Goal: Communication & Community: Answer question/provide support

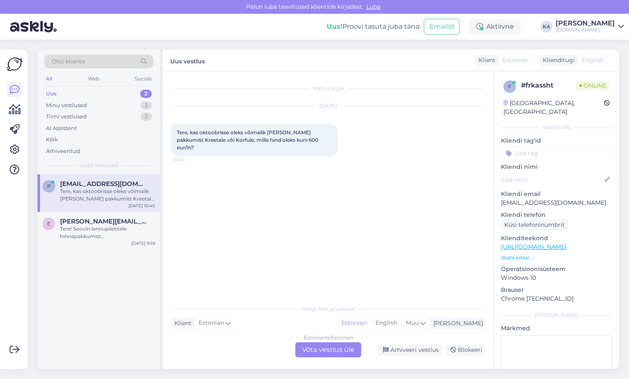
click at [259, 196] on div "Vestlus algas [DATE] Tere, kas oktoobrisse oleks võimalik [PERSON_NAME] pakkumi…" at bounding box center [332, 186] width 322 height 213
click at [107, 233] on div "Tere! Soovin lennupiletitele hinnapakkumist [GEOGRAPHIC_DATA]-[GEOGRAPHIC_DATA]…" at bounding box center [107, 232] width 95 height 15
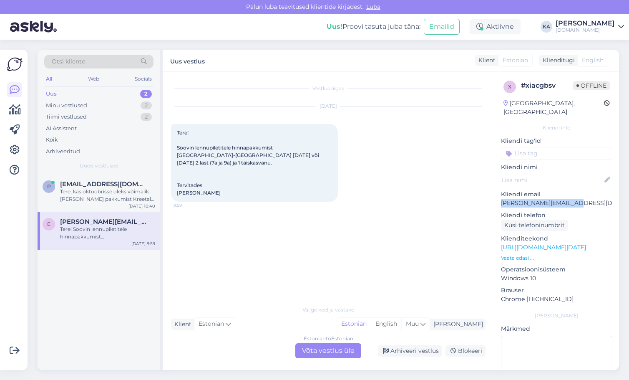
drag, startPoint x: 549, startPoint y: 194, endPoint x: 500, endPoint y: 198, distance: 49.0
click at [500, 198] on div "x # xiacgbsv Offline [GEOGRAPHIC_DATA], [GEOGRAPHIC_DATA] Kliendi info Kliendi …" at bounding box center [556, 247] width 125 height 352
copy p "[PERSON_NAME][EMAIL_ADDRESS][DOMAIN_NAME]"
click at [375, 200] on div "[DATE] Tere! Soovin lennupiletitele hinnapakkumist [GEOGRAPHIC_DATA]-[GEOGRAPHI…" at bounding box center [328, 153] width 315 height 113
click at [335, 351] on div "Estonian to Estonian Võta vestlus üle" at bounding box center [328, 350] width 66 height 15
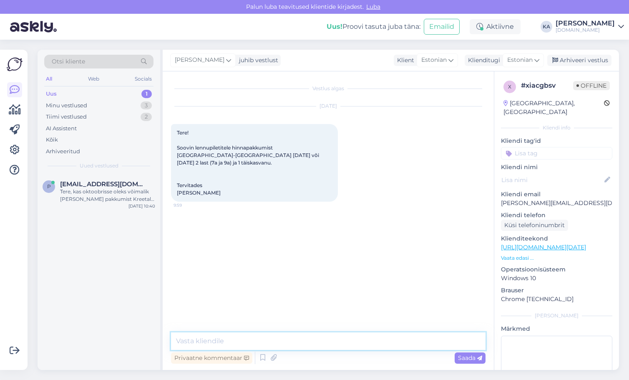
click at [256, 332] on textarea at bounding box center [328, 341] width 315 height 18
type textarea "T"
click at [195, 337] on textarea at bounding box center [328, 341] width 315 height 18
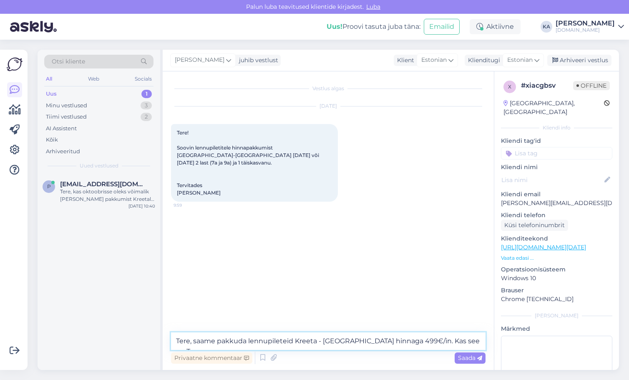
click at [295, 340] on textarea "Tere, saame pakkuda lennupileteid Kreeta - [GEOGRAPHIC_DATA] hinnaga 499€/in. K…" at bounding box center [328, 341] width 315 height 18
click at [466, 343] on textarea "Tere, saame pakkuda lennupileteid 28.10 Kreeta - [GEOGRAPHIC_DATA] hinnaga 499€…" at bounding box center [328, 341] width 315 height 18
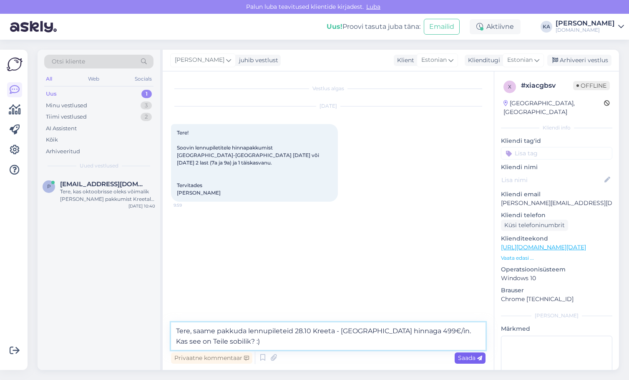
type textarea "Tere, saame pakkuda lennupileteid 28.10 Kreeta - [GEOGRAPHIC_DATA] hinnaga 499€…"
click at [461, 360] on span "Saada" at bounding box center [470, 358] width 24 height 8
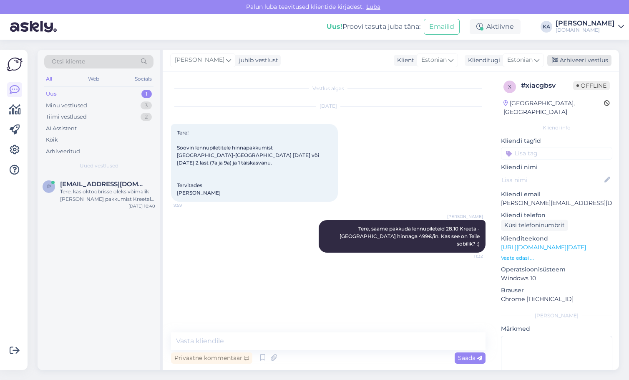
click at [589, 63] on div "Arhiveeri vestlus" at bounding box center [579, 60] width 64 height 11
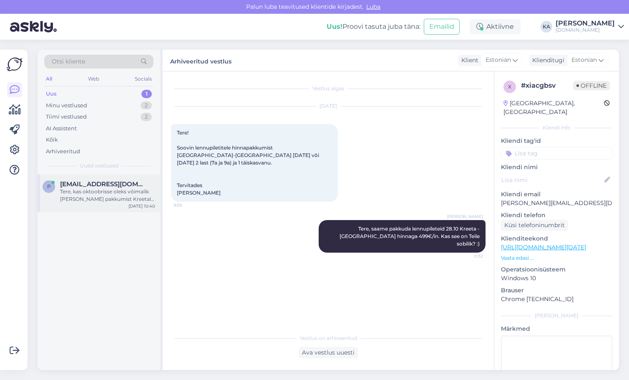
click at [109, 199] on div "Tere, kas oktoobrisse oleks võimalik [PERSON_NAME] pakkumist Kreetale või Korfu…" at bounding box center [107, 195] width 95 height 15
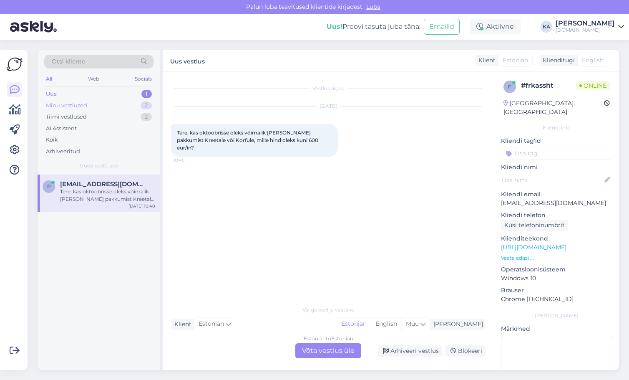
click at [92, 108] on div "Minu vestlused 2" at bounding box center [98, 106] width 109 height 12
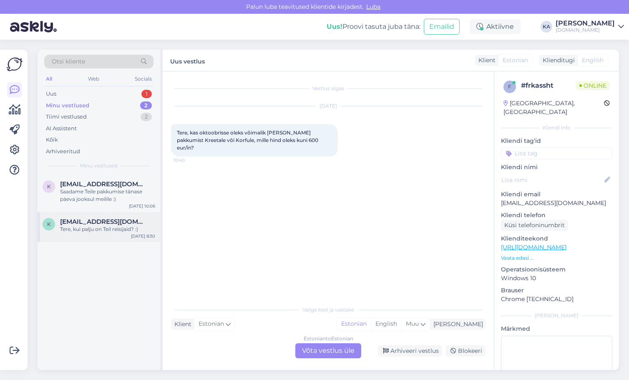
click at [95, 221] on span "[EMAIL_ADDRESS][DOMAIN_NAME]" at bounding box center [103, 222] width 87 height 8
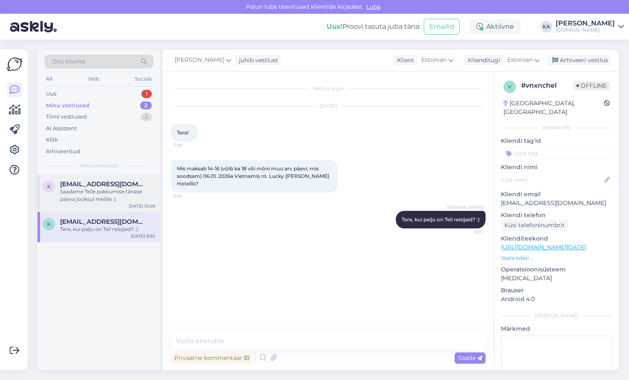
click at [85, 192] on div "Saadame Teile pakkumise tänase päeva jooksul meilile :)" at bounding box center [107, 195] width 95 height 15
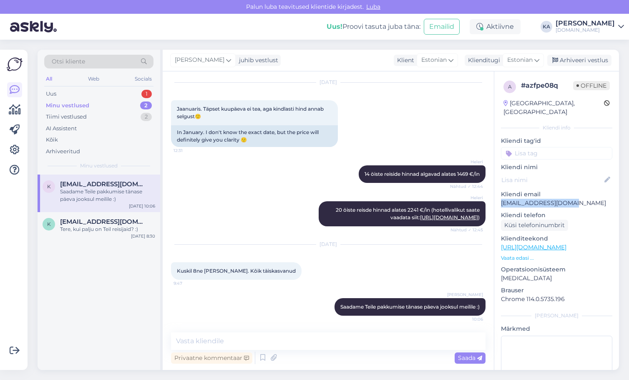
drag, startPoint x: 528, startPoint y: 196, endPoint x: 501, endPoint y: 199, distance: 27.3
click at [501, 199] on div "a # azfpe08q Offline [GEOGRAPHIC_DATA], [GEOGRAPHIC_DATA] Kliendi info Kliendi …" at bounding box center [556, 247] width 125 height 352
copy p "[EMAIL_ADDRESS][DOMAIN_NAME]"
click at [93, 232] on div "Tere, kui palju on Teil reisijaid? :)" at bounding box center [107, 229] width 95 height 8
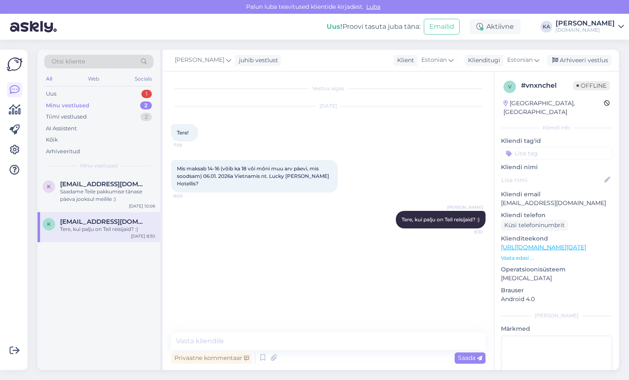
click at [300, 199] on div "Mis maksab 14-16 (võib ka 18 või mõni muu arv päevi, mis soodsam) 06.01. 2026a …" at bounding box center [328, 176] width 315 height 51
click at [71, 96] on div "Uus 1" at bounding box center [98, 94] width 109 height 12
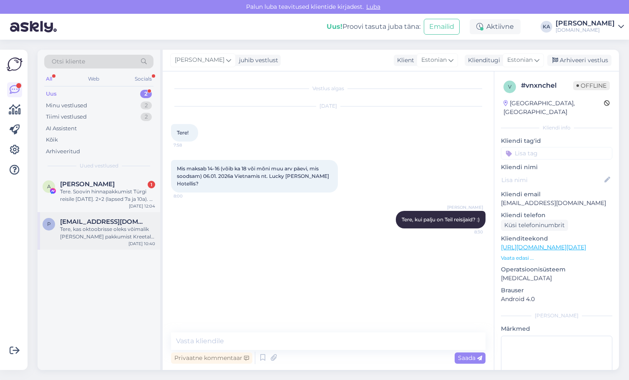
click at [113, 238] on div "Tere, kas oktoobrisse oleks võimalik [PERSON_NAME] pakkumist Kreetale või Korfu…" at bounding box center [107, 232] width 95 height 15
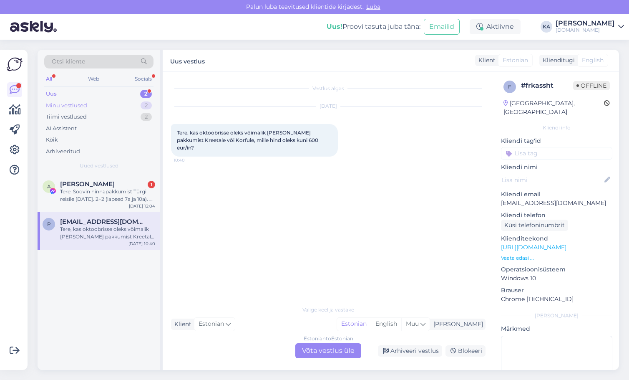
click at [81, 102] on div "Minu vestlused" at bounding box center [66, 105] width 41 height 8
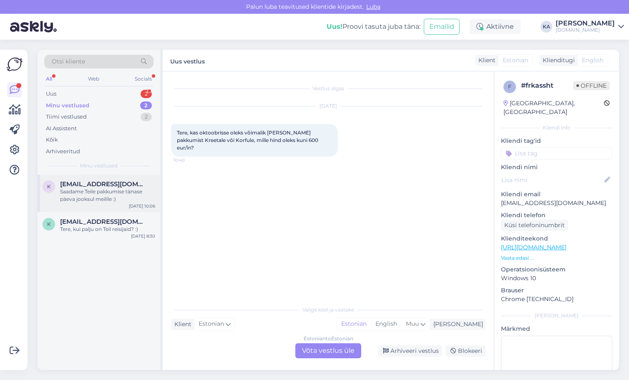
click at [90, 196] on div "Saadame Teile pakkumise tänase päeva jooksul meilile :)" at bounding box center [107, 195] width 95 height 15
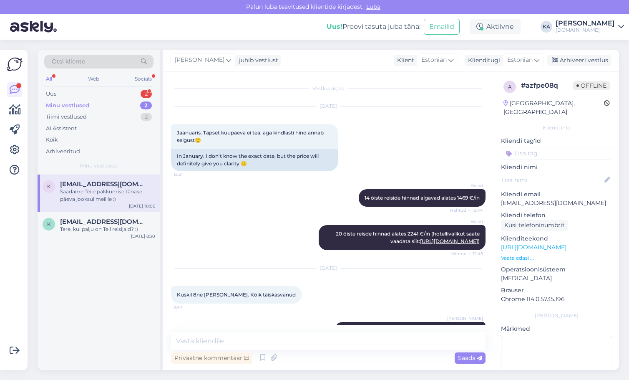
scroll to position [24, 0]
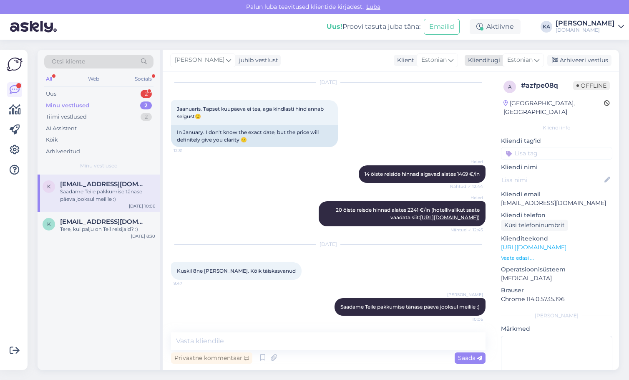
click at [559, 60] on div "Arhiveeri vestlus" at bounding box center [579, 60] width 64 height 11
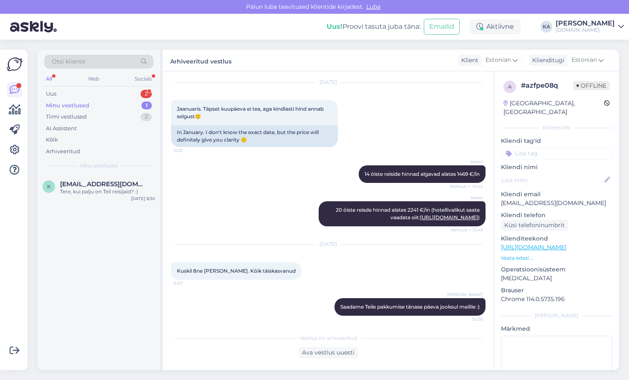
click at [93, 211] on div "k [EMAIL_ADDRESS][DOMAIN_NAME] Tere, kui palju on Teil reisijaid? :) [DATE] 8:30" at bounding box center [99, 271] width 123 height 195
click at [94, 201] on div "k [EMAIL_ADDRESS][DOMAIN_NAME] Tere, kui palju on Teil reisijaid? :) [DATE] 8:30" at bounding box center [99, 189] width 123 height 30
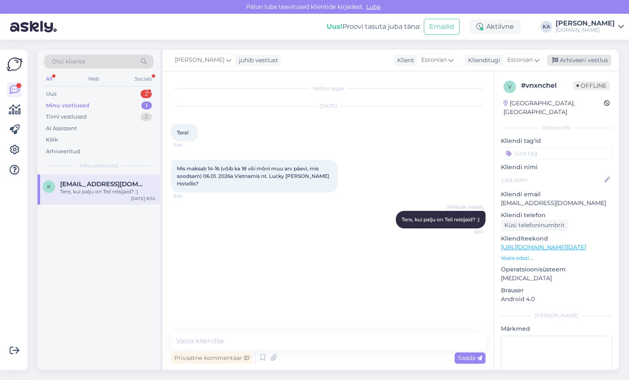
click at [576, 61] on div "Arhiveeri vestlus" at bounding box center [579, 60] width 64 height 11
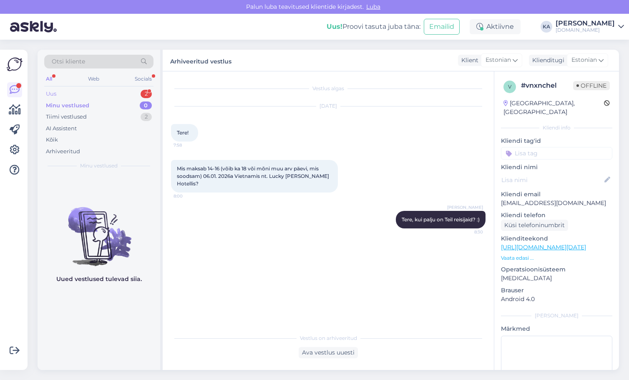
click at [73, 97] on div "Uus 2" at bounding box center [98, 94] width 109 height 12
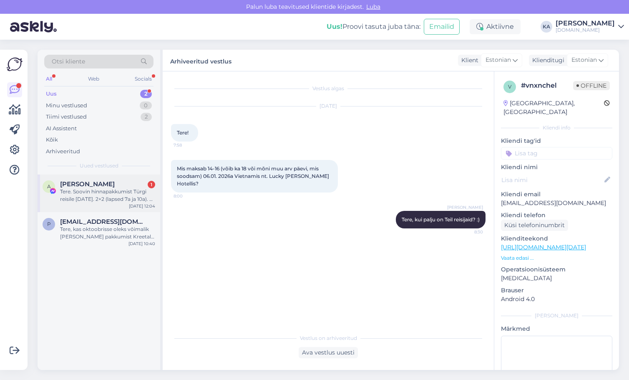
click at [81, 199] on div "Tere. Soovin hinnapakkumist Türgi reisile [DATE]. 2+2 (lapsed 7a ja 10a). 5* AI…" at bounding box center [107, 195] width 95 height 15
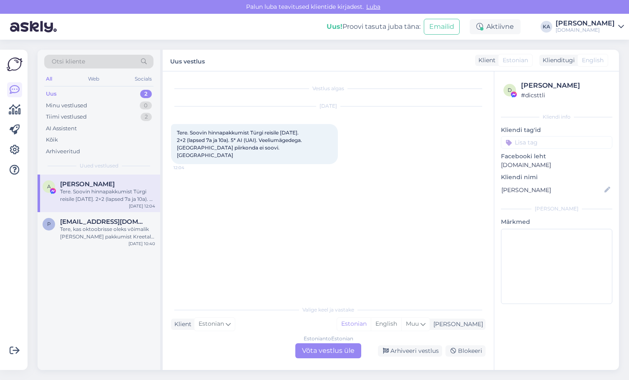
click at [500, 191] on div "d [PERSON_NAME] # dicsttli Kliendi info Kliendi tag'id Facebooki leht [DOMAIN_N…" at bounding box center [556, 193] width 125 height 245
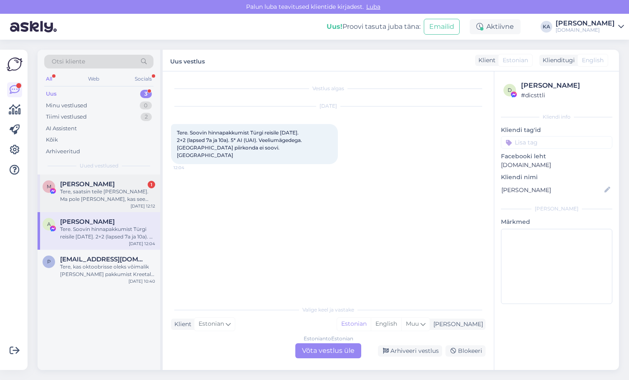
click at [108, 195] on div "Tere, saatsin teile [PERSON_NAME]. Ma pole [PERSON_NAME], kas see [PERSON_NAME]…" at bounding box center [107, 195] width 95 height 15
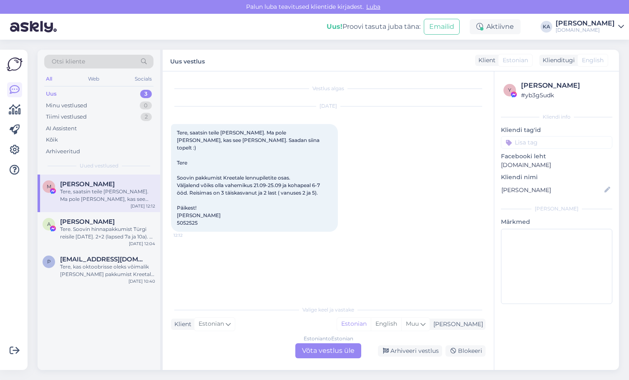
click at [350, 351] on div "Estonian to Estonian Võta vestlus üle" at bounding box center [328, 350] width 66 height 15
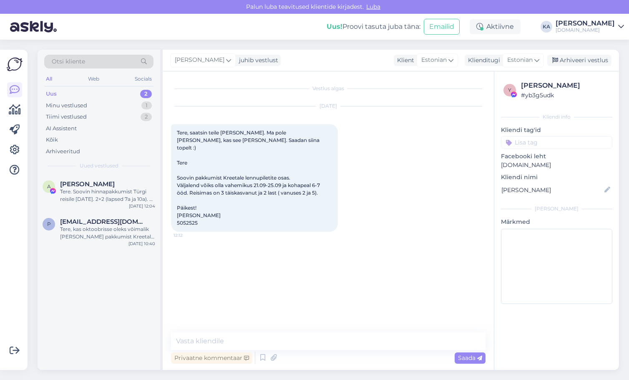
click at [233, 333] on div "Vestlus algas [DATE] Tere, saatsin teile [PERSON_NAME]. Ma pole [PERSON_NAME], …" at bounding box center [328, 220] width 331 height 298
click at [231, 338] on textarea at bounding box center [328, 341] width 315 height 18
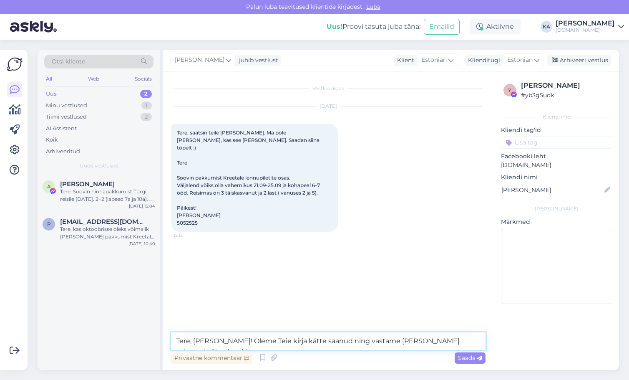
type textarea "Tere, [PERSON_NAME]! Oleme Teie kirja kätte saanud ning vastame [PERSON_NAME] e…"
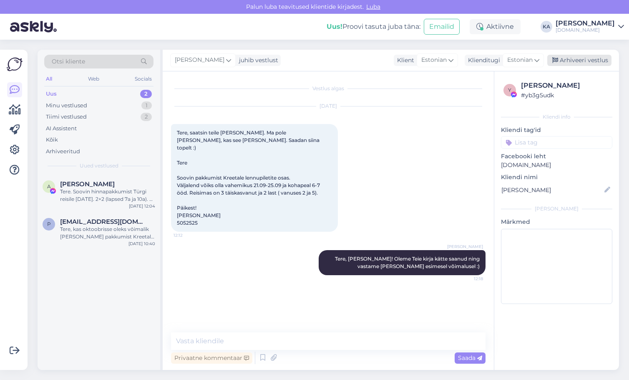
click at [579, 57] on div "Arhiveeri vestlus" at bounding box center [579, 60] width 64 height 11
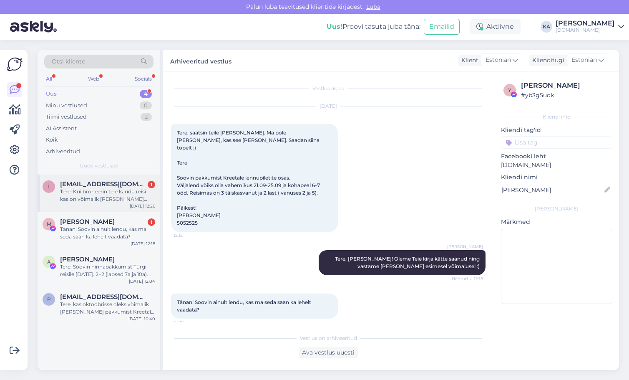
click at [123, 197] on div "Tere! Kui broneerin teie kaudu reisi kas on võimalik [PERSON_NAME] andmed hilje…" at bounding box center [107, 195] width 95 height 15
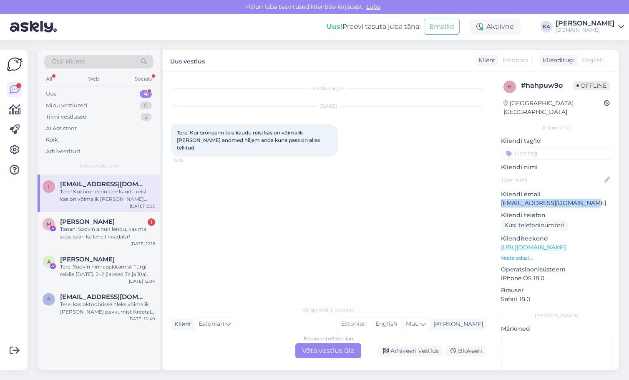
drag, startPoint x: 538, startPoint y: 195, endPoint x: 499, endPoint y: 197, distance: 38.8
click at [499, 197] on div "h # hahpuw9o Offline [GEOGRAPHIC_DATA], [GEOGRAPHIC_DATA] info Kliendi tag'id K…" at bounding box center [556, 247] width 125 height 352
copy p "[EMAIL_ADDRESS][DOMAIN_NAME]"
click at [579, 199] on p "[EMAIL_ADDRESS][DOMAIN_NAME]" at bounding box center [556, 203] width 111 height 9
click at [95, 239] on div "Tänan! Soovin ainult lendu, kas ma seda saan ka lehelt vaadata?" at bounding box center [107, 232] width 95 height 15
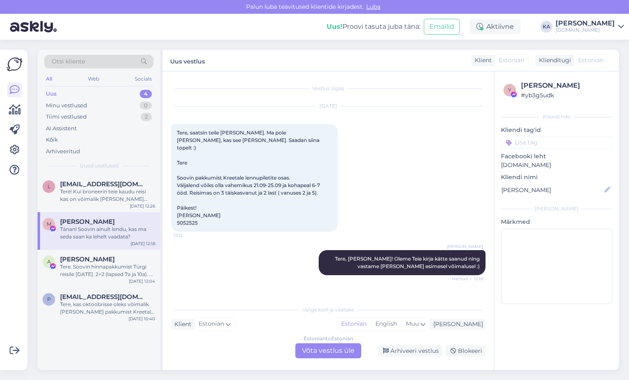
scroll to position [27, 0]
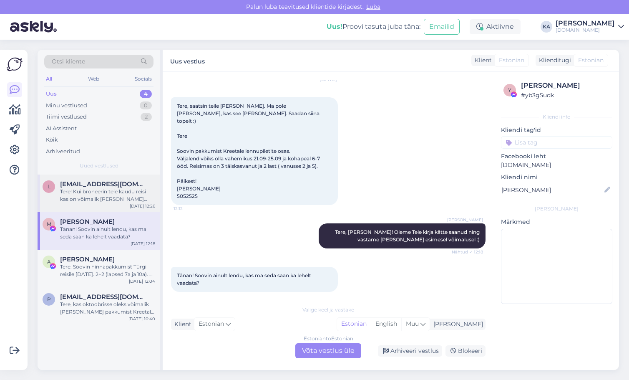
click at [92, 189] on div "Tere! Kui broneerin teie kaudu reisi kas on võimalik [PERSON_NAME] andmed hilje…" at bounding box center [107, 195] width 95 height 15
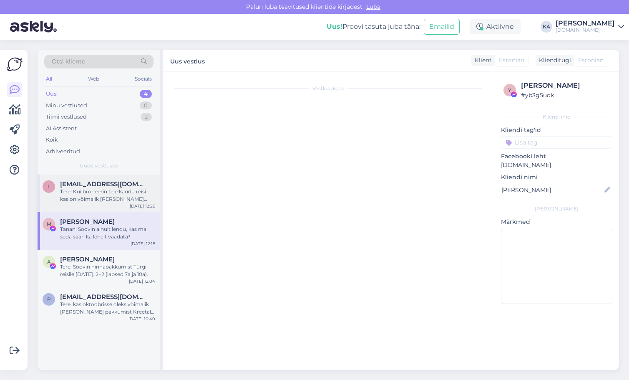
scroll to position [0, 0]
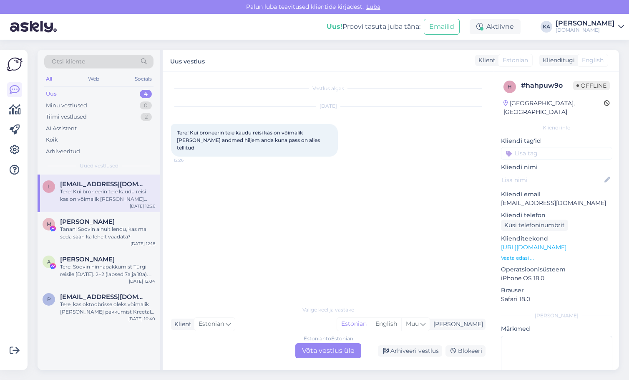
click at [319, 352] on div "Estonian to Estonian Võta vestlus üle" at bounding box center [328, 350] width 66 height 15
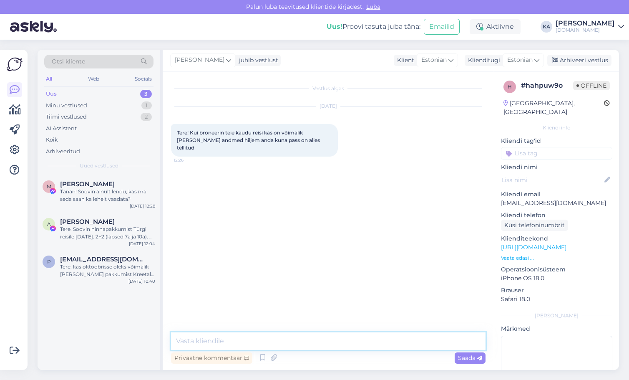
click at [216, 336] on textarea at bounding box center [328, 341] width 315 height 18
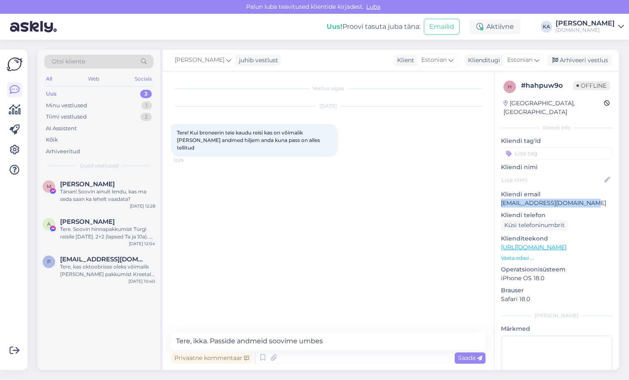
drag, startPoint x: 588, startPoint y: 194, endPoint x: 499, endPoint y: 192, distance: 88.9
click at [499, 192] on div "h # hahpuw9o Offline [GEOGRAPHIC_DATA], [GEOGRAPHIC_DATA] info Kliendi tag'id K…" at bounding box center [556, 247] width 125 height 352
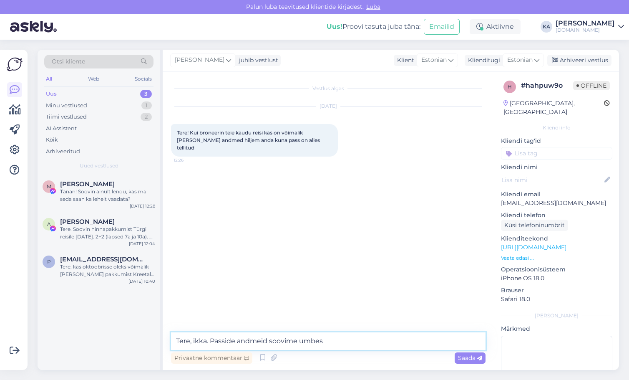
click at [349, 335] on textarea "Tere, ikka. Passide andmeid soovime umbes" at bounding box center [328, 341] width 315 height 18
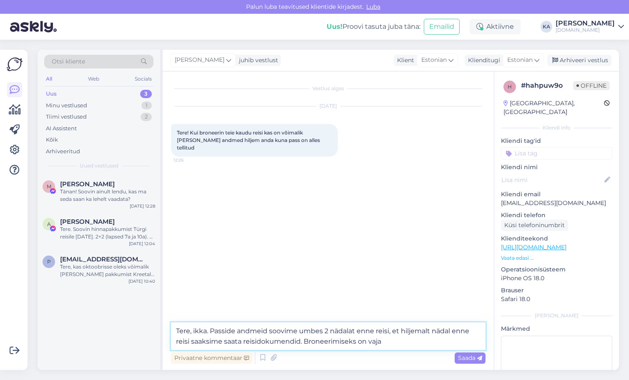
paste textarea "reisijate ees- ja perekonnanimed, [PERSON_NAME] ning ühe kontaktisiku telefonin…"
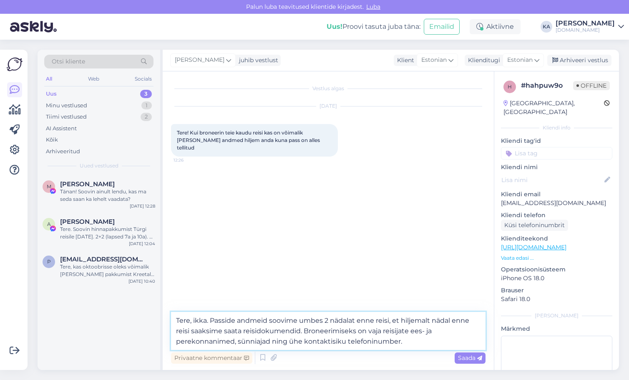
click at [235, 339] on textarea "Tere, ikka. Passide andmeid soovime umbes 2 nädalat enne reisi, et hiljemalt nä…" at bounding box center [328, 331] width 315 height 38
click at [277, 340] on textarea "Tere, ikka. Passide andmeid soovime umbes 2 nädalat enne reisi, et hiljemalt nä…" at bounding box center [328, 331] width 315 height 38
drag, startPoint x: 413, startPoint y: 342, endPoint x: 400, endPoint y: 342, distance: 12.1
click at [400, 342] on textarea "Tere, ikka. Passide andmeid soovime umbes 2 nädalat enne reisi, et hiljemalt nä…" at bounding box center [328, 331] width 315 height 38
type textarea "Tere, ikka. Passide andmeid soovime umbes 2 nädalat enne reisi, et hiljemalt nä…"
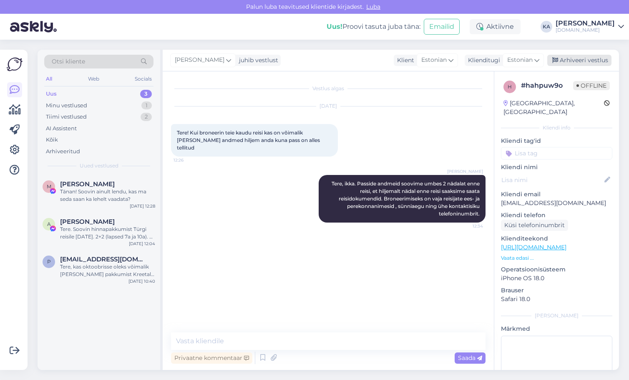
click at [564, 58] on div "Arhiveeri vestlus" at bounding box center [579, 60] width 64 height 11
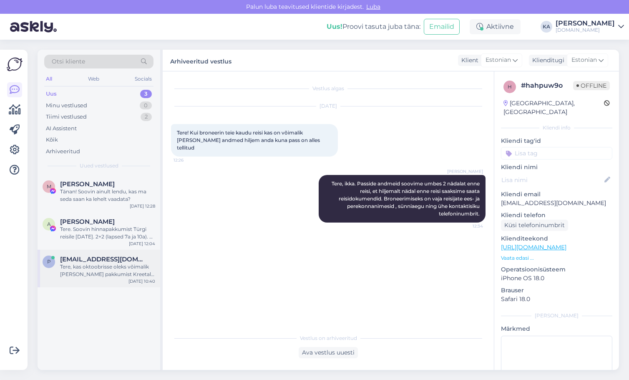
click at [78, 272] on div "Tere, kas oktoobrisse oleks võimalik [PERSON_NAME] pakkumist Kreetale või Korfu…" at bounding box center [107, 270] width 95 height 15
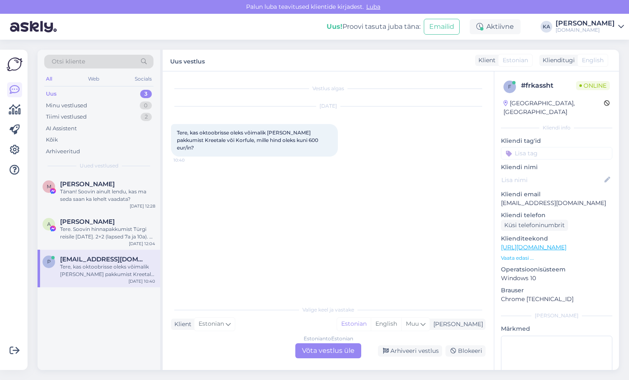
click at [323, 348] on div "Estonian to Estonian Võta vestlus üle" at bounding box center [328, 350] width 66 height 15
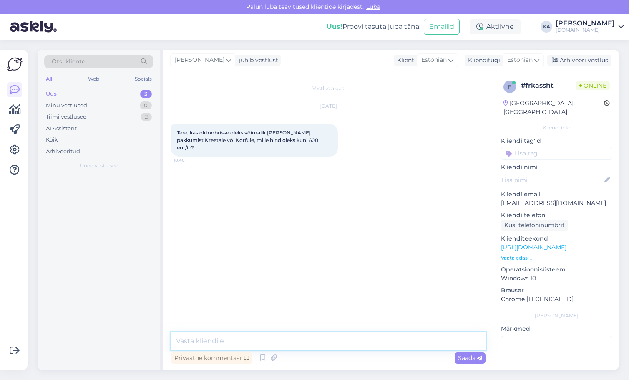
click at [253, 341] on textarea at bounding box center [328, 341] width 315 height 18
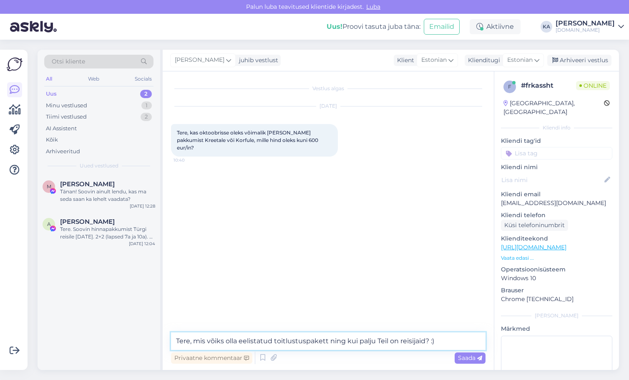
type textarea "Tere, mis võiks olla eelistatud toitlustuspakett ning kui palju Teil on reisija…"
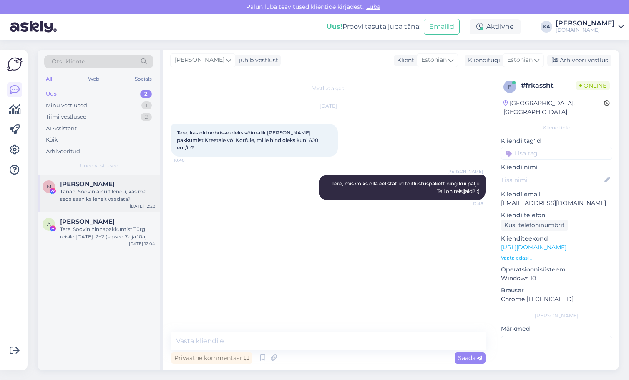
click at [97, 197] on div "Tänan! Soovin ainult lendu, kas ma seda saan ka lehelt vaadata?" at bounding box center [107, 195] width 95 height 15
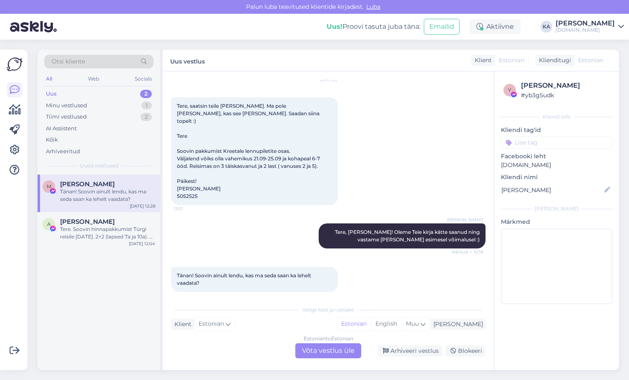
click at [311, 356] on div "Estonian to Estonian Võta vestlus üle" at bounding box center [328, 350] width 66 height 15
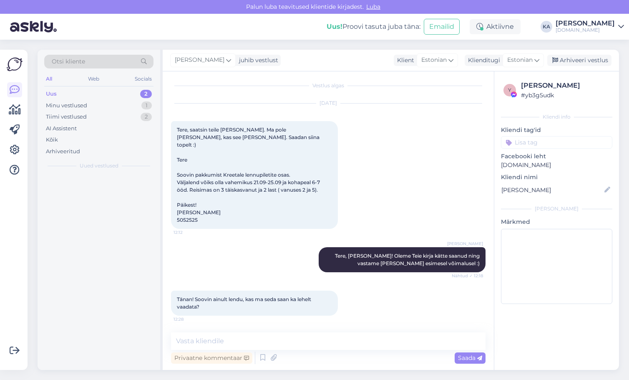
scroll to position [0, 0]
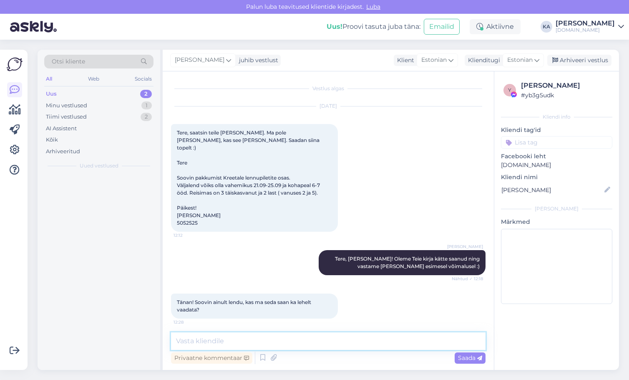
click at [274, 346] on textarea at bounding box center [328, 341] width 315 height 18
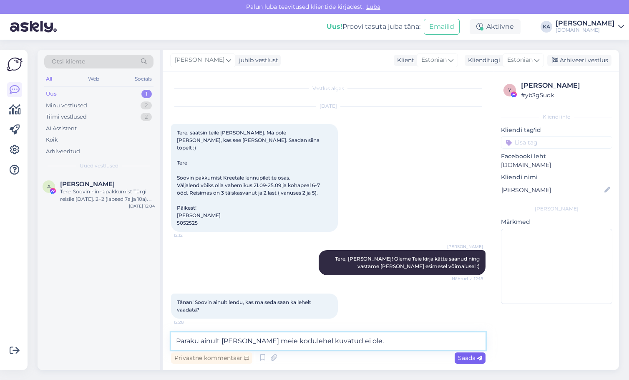
type textarea "Paraku ainult [PERSON_NAME] meie kodulehel kuvatud ei ole."
click at [461, 354] on span "Saada" at bounding box center [470, 358] width 24 height 8
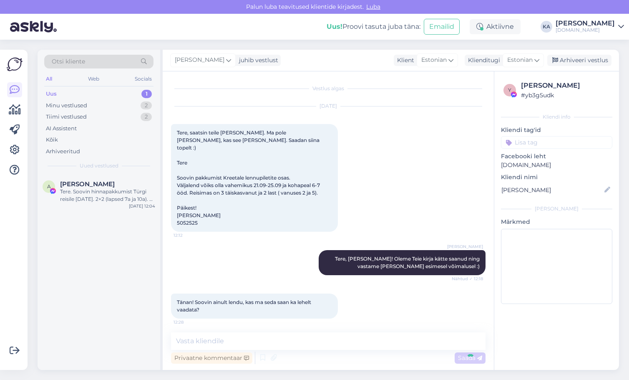
scroll to position [31, 0]
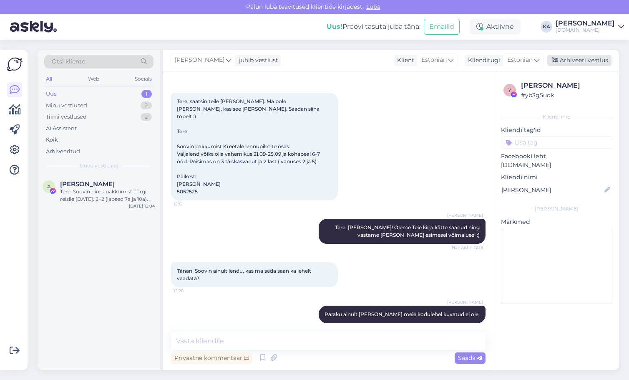
click at [582, 60] on div "Arhiveeri vestlus" at bounding box center [579, 60] width 64 height 11
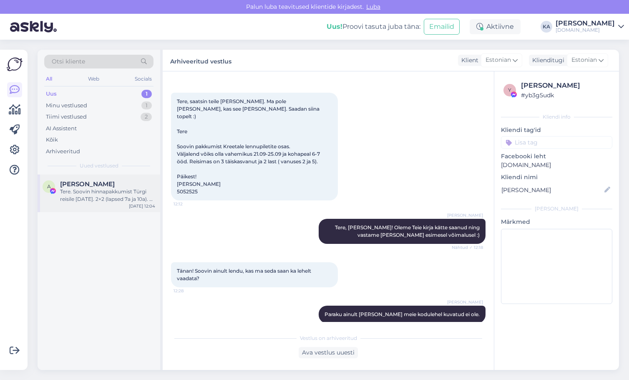
click at [81, 197] on div "Tere. Soovin hinnapakkumist Türgi reisile [DATE]. 2+2 (lapsed 7a ja 10a). 5* AI…" at bounding box center [107, 195] width 95 height 15
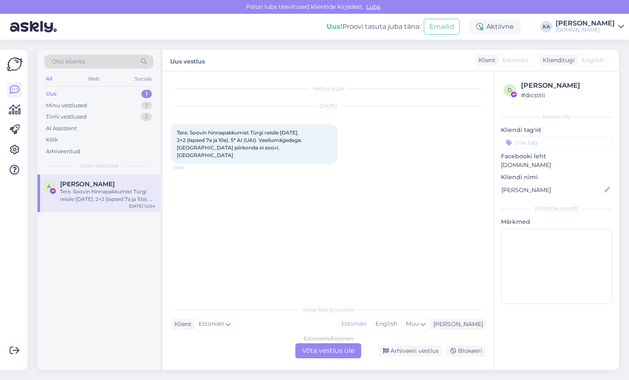
click at [327, 343] on div "Estonian to Estonian Võta vestlus üle" at bounding box center [328, 350] width 66 height 15
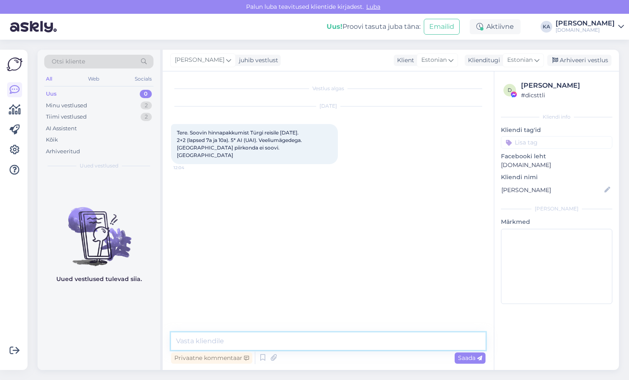
click at [274, 338] on textarea at bounding box center [328, 341] width 315 height 18
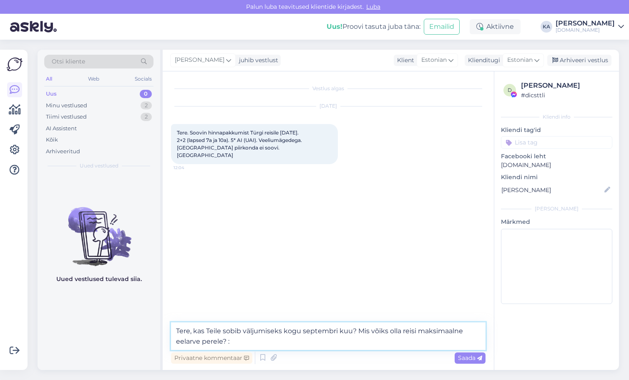
type textarea "Tere, kas Teile sobib väljumiseks kogu septembri kuu? Mis võiks olla reisi maks…"
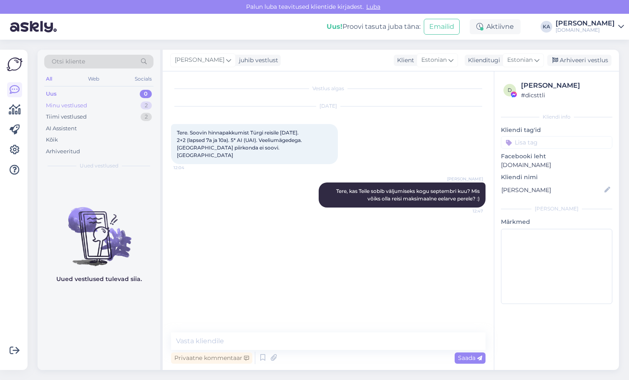
click at [71, 104] on div "Minu vestlused" at bounding box center [66, 105] width 41 height 8
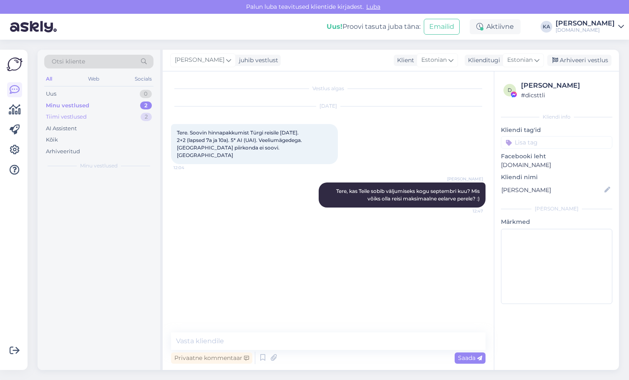
click at [73, 116] on div "Tiimi vestlused" at bounding box center [66, 117] width 41 height 8
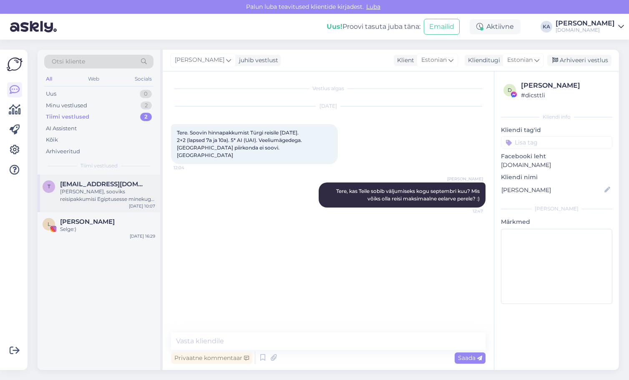
click at [105, 196] on div "[PERSON_NAME], sooviks reisipakkumisi Egiptusesse minekuga 09.09 5* ja 7 ööd. T…" at bounding box center [107, 195] width 95 height 15
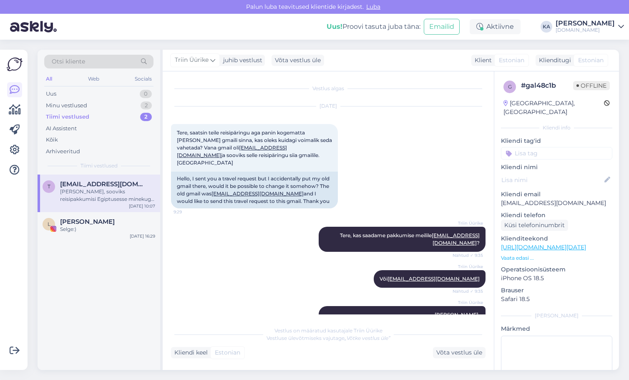
scroll to position [214, 0]
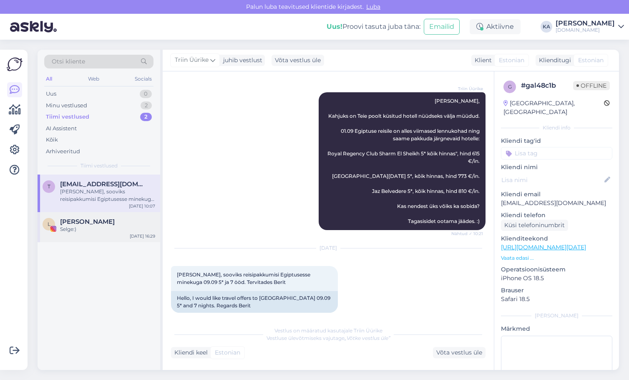
click at [114, 221] on span "[PERSON_NAME]" at bounding box center [87, 222] width 55 height 8
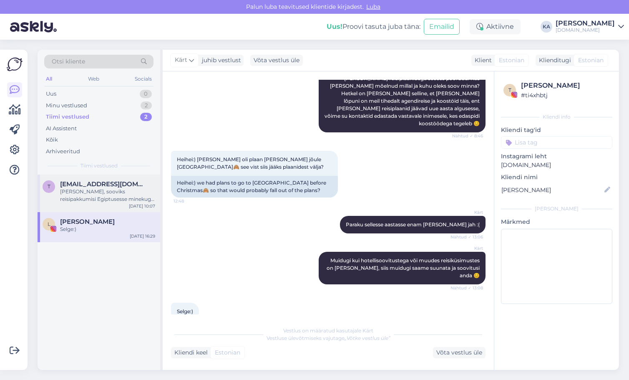
click at [107, 194] on div "[PERSON_NAME], sooviks reisipakkumisi Egiptusesse minekuga 09.09 5* ja 7 ööd. T…" at bounding box center [107, 195] width 95 height 15
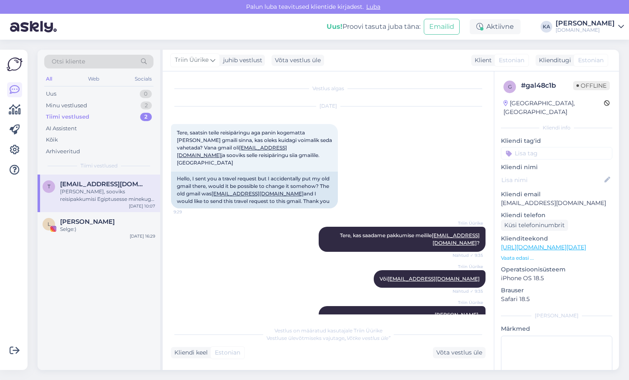
scroll to position [214, 0]
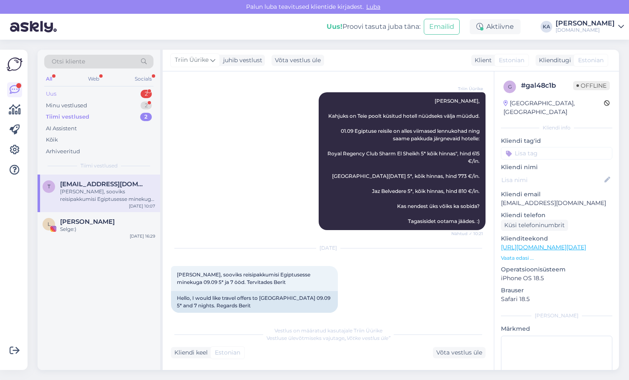
click at [62, 92] on div "Uus 2" at bounding box center [98, 94] width 109 height 12
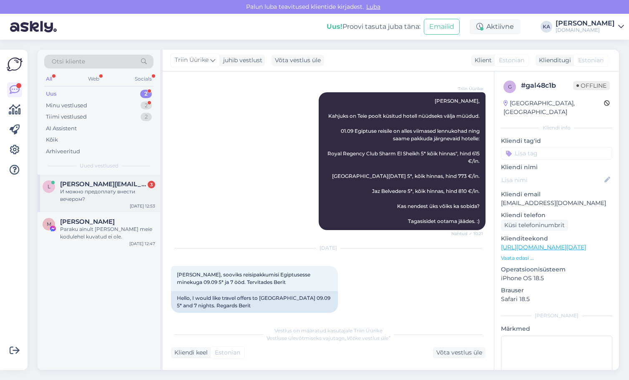
click at [94, 183] on span "[PERSON_NAME][EMAIL_ADDRESS][DOMAIN_NAME]" at bounding box center [103, 184] width 87 height 8
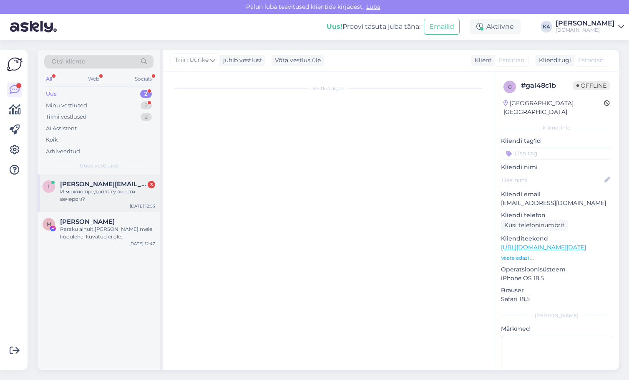
scroll to position [1689, 0]
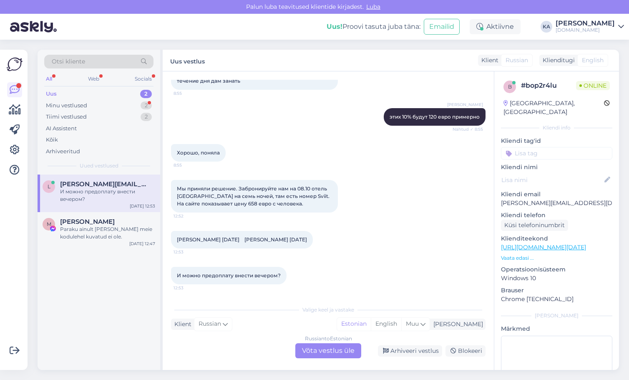
click at [318, 347] on div "Russian to Estonian Võta vestlus üle" at bounding box center [328, 350] width 66 height 15
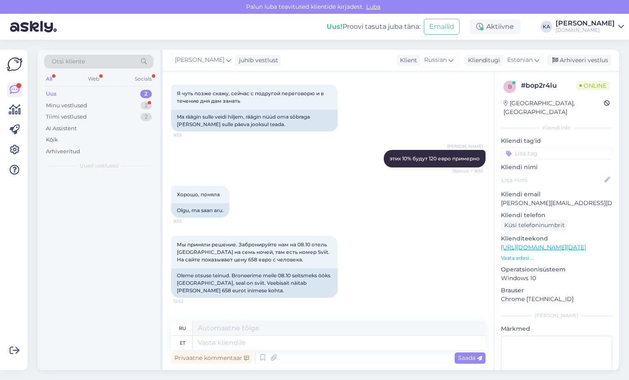
scroll to position [1746, 0]
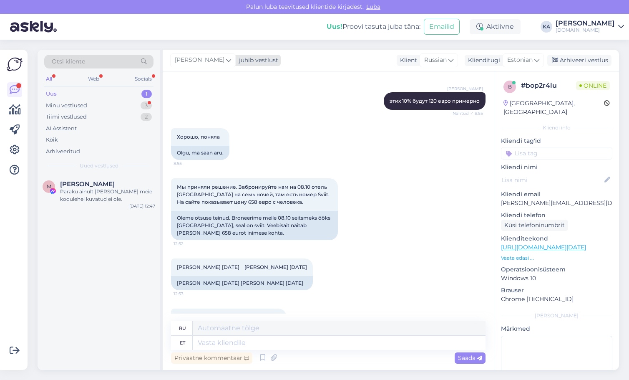
click at [194, 60] on span "[PERSON_NAME]" at bounding box center [200, 59] width 50 height 9
type input "tat"
click at [213, 99] on div "[PERSON_NAME]" at bounding box center [226, 97] width 72 height 10
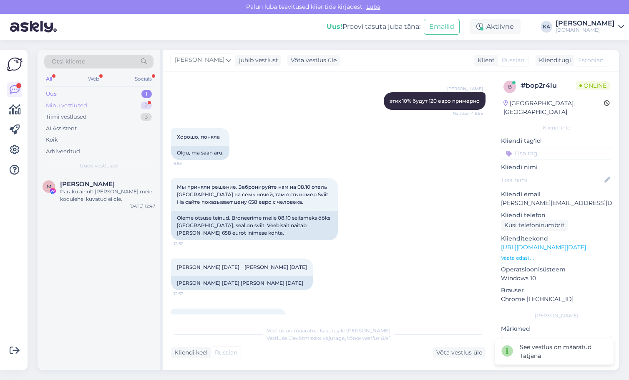
click at [106, 108] on div "Minu vestlused 2" at bounding box center [98, 106] width 109 height 12
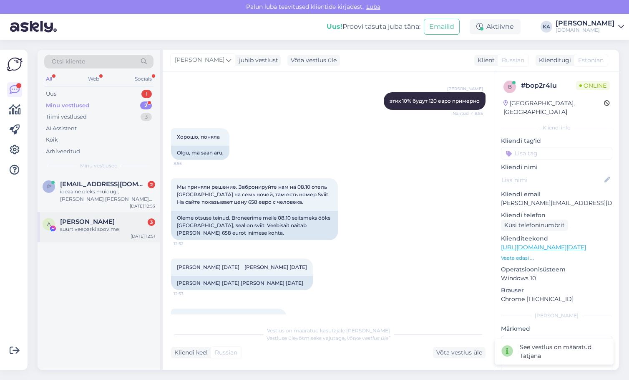
click at [81, 226] on div "suurt veeparki soovime" at bounding box center [107, 229] width 95 height 8
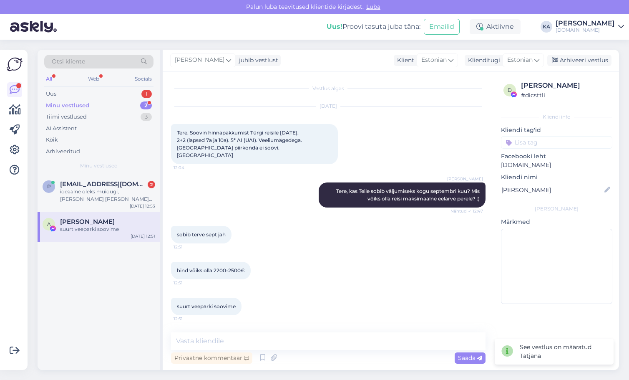
scroll to position [0, 0]
click at [104, 189] on div "ideaalne oleks muidugi, [PERSON_NAME] [PERSON_NAME] võimalikult lähedal" at bounding box center [107, 195] width 95 height 15
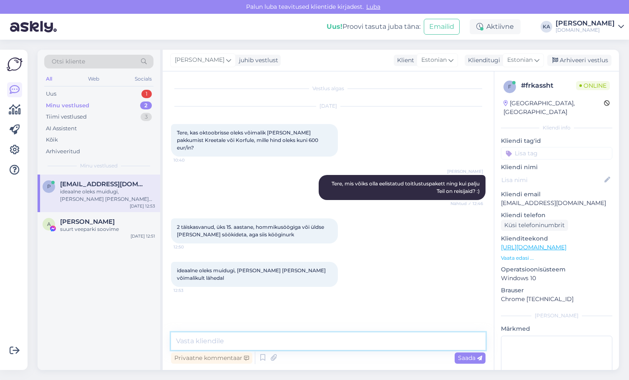
click at [199, 340] on textarea at bounding box center [328, 341] width 315 height 18
type textarea "V"
type textarea "Kas väljumiseks sobib Teile kogu oktoobri kuu? :)"
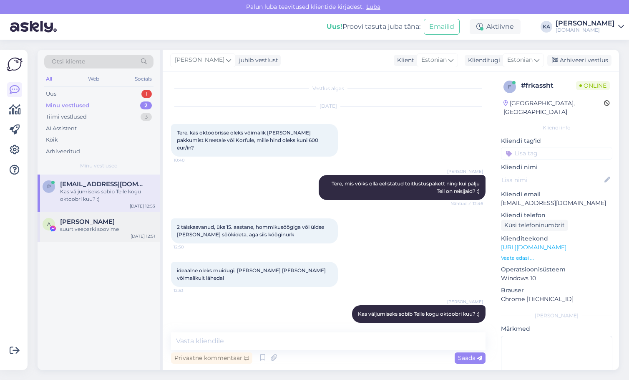
click at [93, 228] on div "suurt veeparki soovime" at bounding box center [107, 229] width 95 height 8
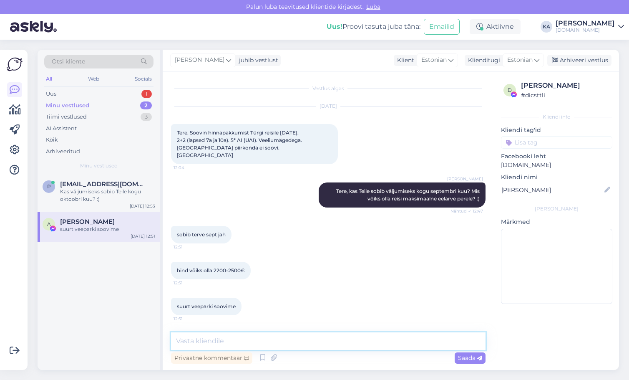
click at [243, 335] on textarea at bounding box center [328, 341] width 315 height 18
click at [243, 336] on textarea at bounding box center [328, 341] width 315 height 18
click at [244, 339] on textarea at bounding box center [328, 341] width 315 height 18
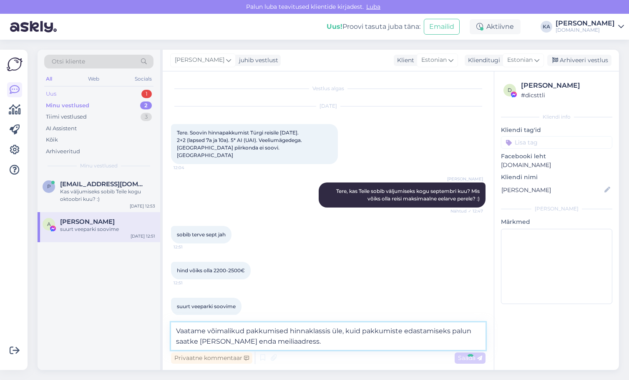
type textarea "Vaatame võimalikud pakkumised hinnaklassis üle, kuid pakkumiste edastamiseks pa…"
click at [65, 91] on div "Uus 1" at bounding box center [98, 94] width 109 height 12
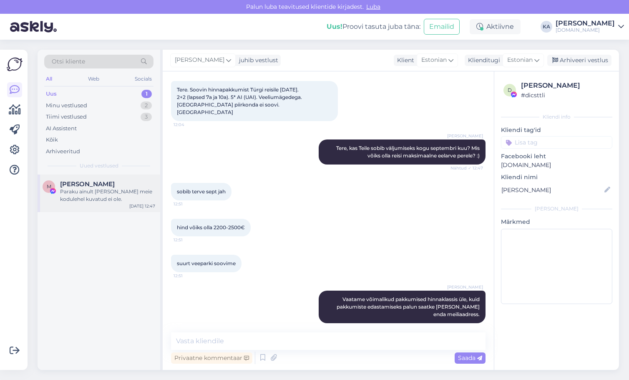
click at [91, 186] on span "[PERSON_NAME]" at bounding box center [87, 184] width 55 height 8
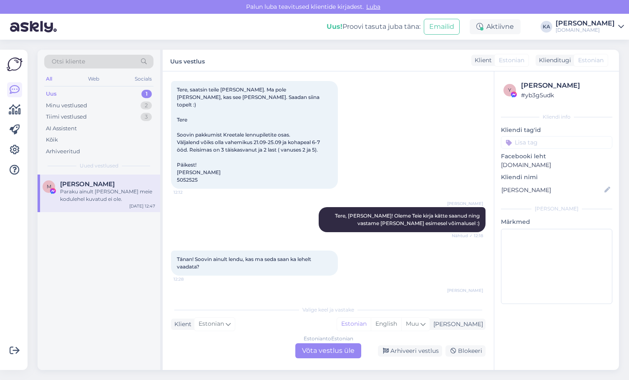
scroll to position [63, 0]
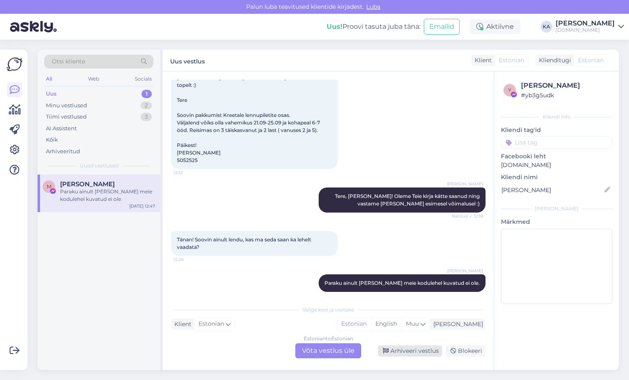
click at [395, 353] on div "Arhiveeri vestlus" at bounding box center [410, 350] width 64 height 11
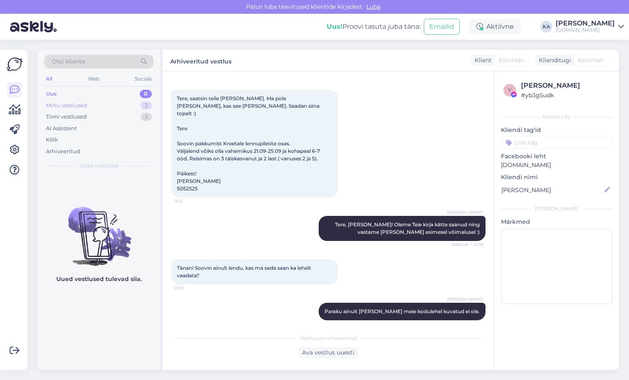
click at [90, 106] on div "Minu vestlused 2" at bounding box center [98, 106] width 109 height 12
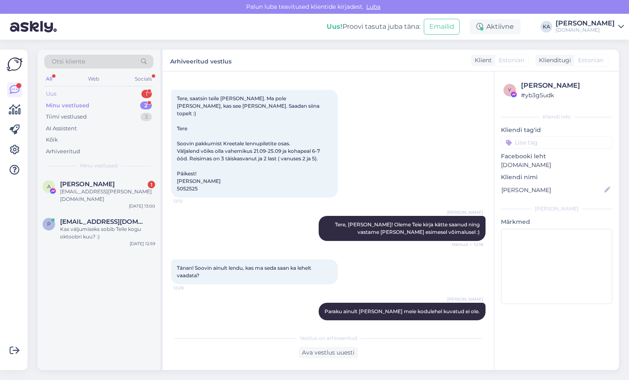
click at [60, 93] on div "Uus 1" at bounding box center [98, 94] width 109 height 12
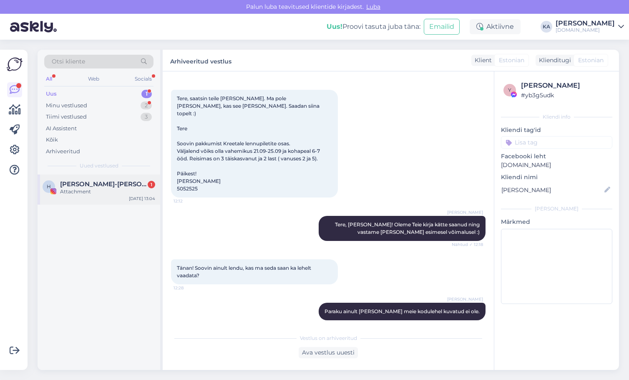
click at [98, 194] on div "Attachment" at bounding box center [107, 192] width 95 height 8
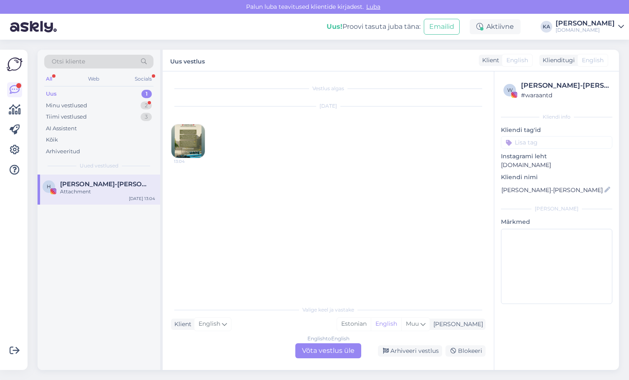
click at [190, 143] on img at bounding box center [187, 140] width 33 height 33
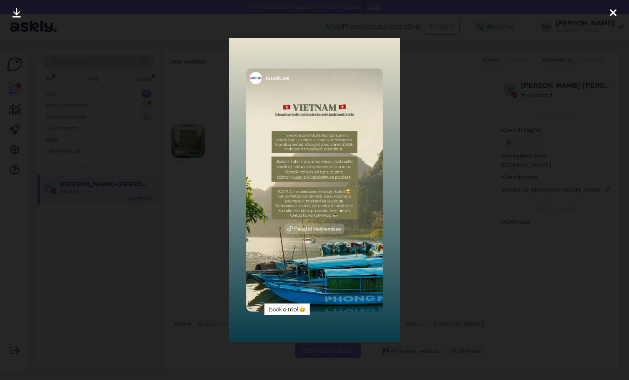
click at [459, 184] on div at bounding box center [314, 190] width 629 height 380
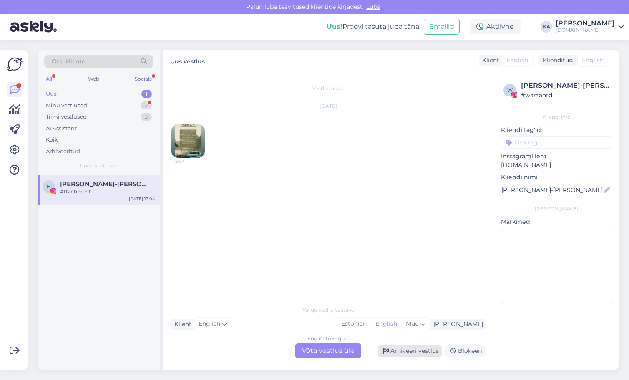
click at [400, 351] on div "Arhiveeri vestlus" at bounding box center [410, 350] width 64 height 11
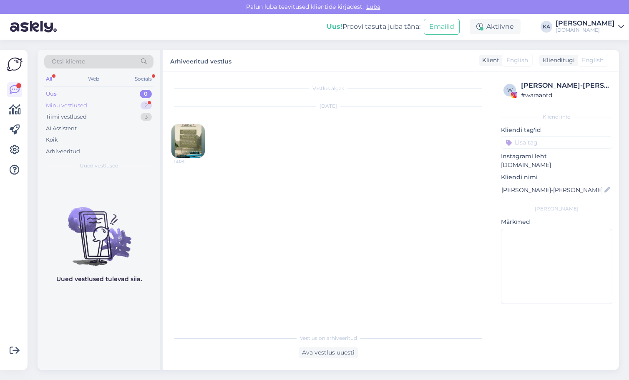
click at [100, 106] on div "Minu vestlused 2" at bounding box center [98, 106] width 109 height 12
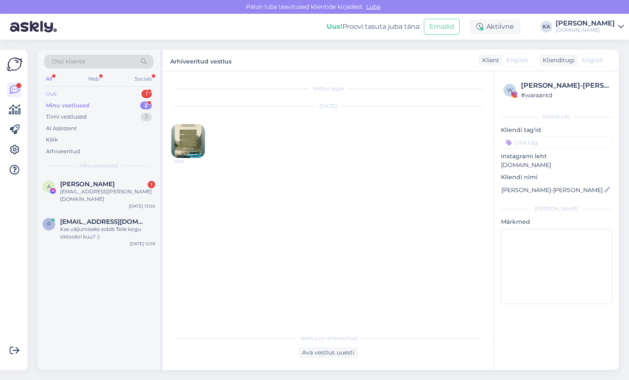
click at [86, 92] on div "Uus 1" at bounding box center [98, 94] width 109 height 12
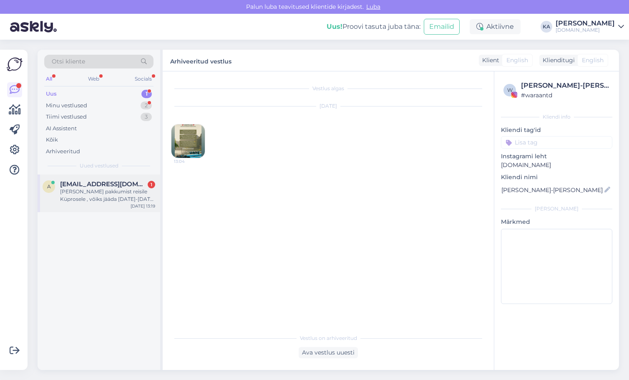
click at [78, 179] on div "a [EMAIL_ADDRESS][DOMAIN_NAME] 1 Tere Sooviksin pakkumist reisile Küprosele , v…" at bounding box center [99, 193] width 123 height 38
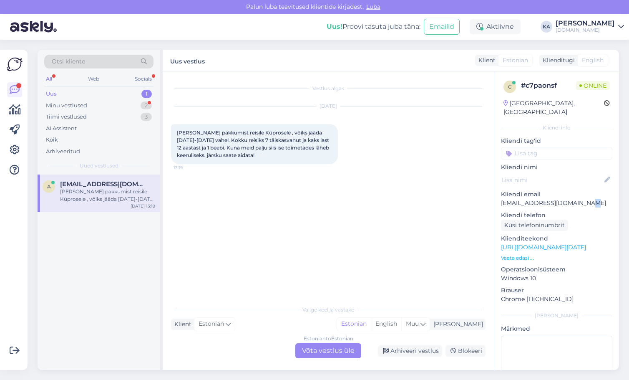
click at [585, 199] on p "[EMAIL_ADDRESS][DOMAIN_NAME]" at bounding box center [556, 203] width 111 height 9
click at [569, 199] on p "[EMAIL_ADDRESS][DOMAIN_NAME]" at bounding box center [556, 203] width 111 height 9
drag, startPoint x: 573, startPoint y: 194, endPoint x: 502, endPoint y: 194, distance: 71.3
click at [502, 199] on p "[EMAIL_ADDRESS][DOMAIN_NAME]" at bounding box center [556, 203] width 111 height 9
copy p "[EMAIL_ADDRESS][DOMAIN_NAME]"
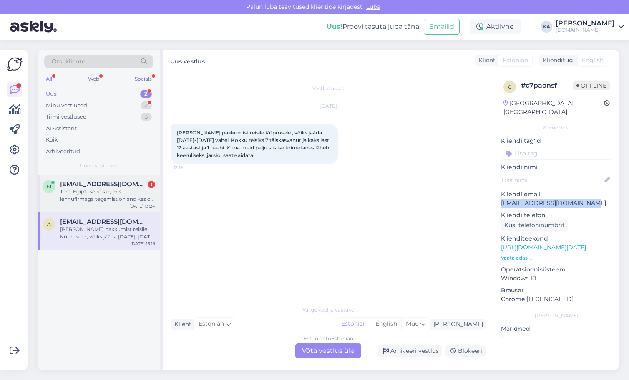
click at [77, 197] on div "Tere, Egiptuse reisid, mis lennufirmaga tegemist on and kes on reisikorraldaja?…" at bounding box center [107, 195] width 95 height 15
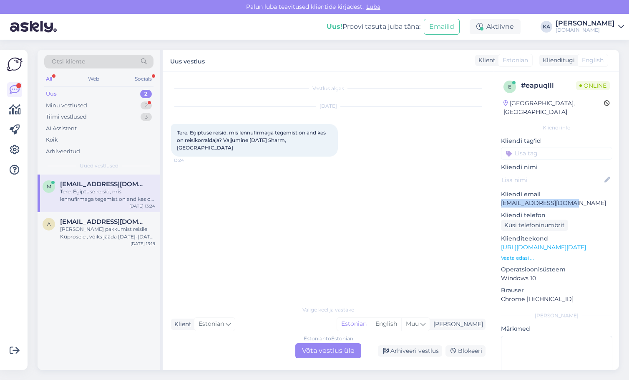
drag, startPoint x: 576, startPoint y: 192, endPoint x: 500, endPoint y: 196, distance: 76.8
click at [500, 196] on div "e # eapuqlll Online [GEOGRAPHIC_DATA], [GEOGRAPHIC_DATA] Kliendi info Kliendi t…" at bounding box center [556, 247] width 125 height 352
copy p "[EMAIL_ADDRESS][DOMAIN_NAME]"
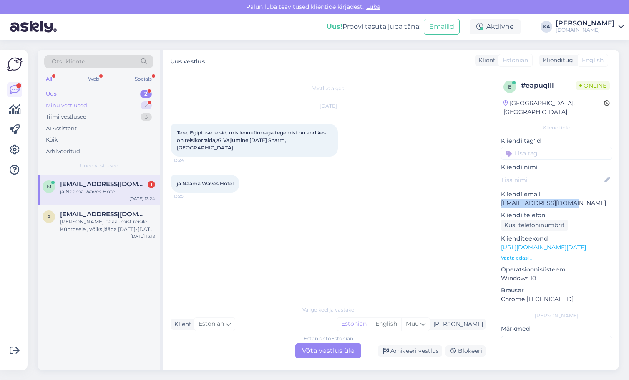
click at [59, 104] on div "Minu vestlused" at bounding box center [66, 105] width 41 height 8
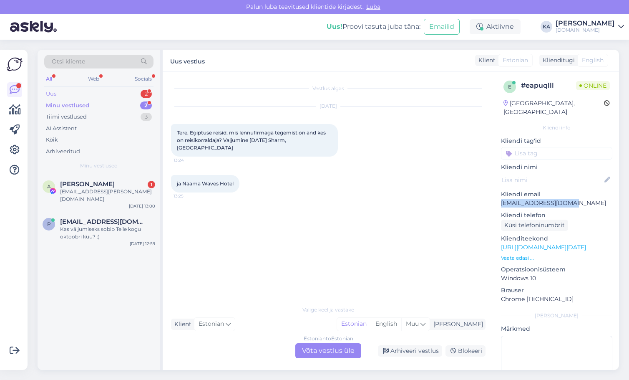
click at [55, 95] on div "Uus" at bounding box center [51, 94] width 10 height 8
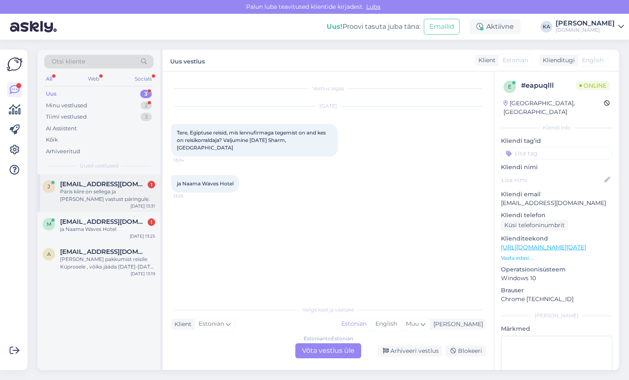
click at [88, 201] on div "Päris kiire on sellega ja [PERSON_NAME] vastust päringule." at bounding box center [107, 195] width 95 height 15
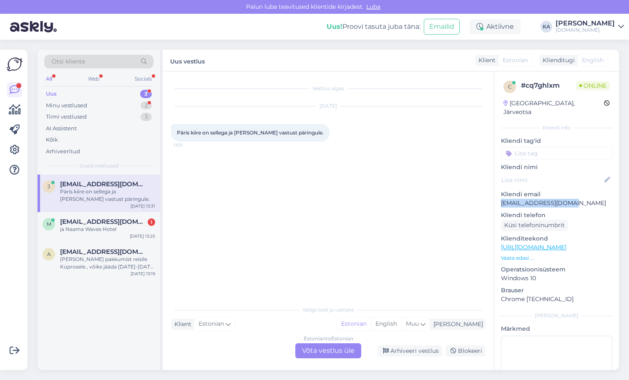
drag, startPoint x: 586, startPoint y: 198, endPoint x: 499, endPoint y: 197, distance: 86.8
click at [499, 197] on div "c # cq7ghlxm Online [GEOGRAPHIC_DATA], Järveotsa Kliendi info Kliendi tag'id Kl…" at bounding box center [556, 247] width 125 height 352
copy p "[EMAIL_ADDRESS][DOMAIN_NAME]"
click at [123, 238] on div "m [EMAIL_ADDRESS][DOMAIN_NAME] 1 ja Naama Waves Hotel [DATE] 13:25" at bounding box center [99, 227] width 123 height 30
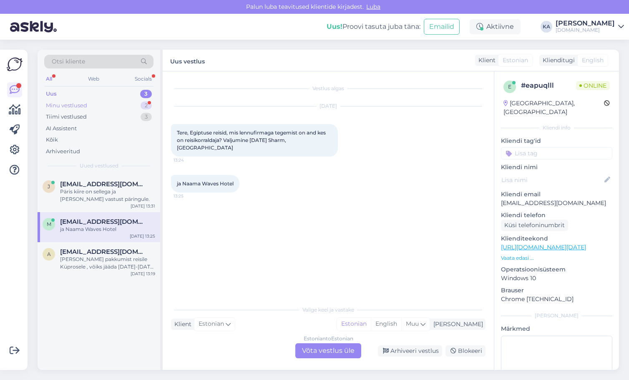
click at [68, 104] on div "Minu vestlused" at bounding box center [66, 105] width 41 height 8
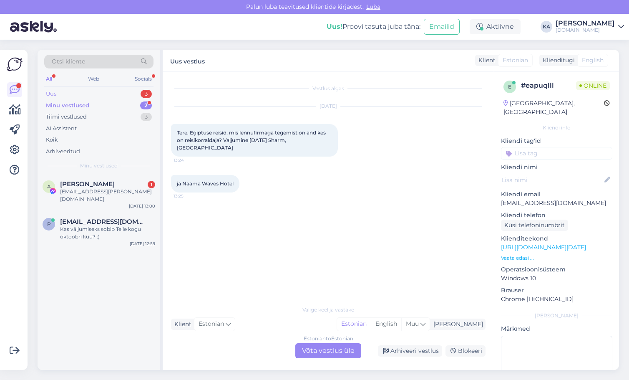
click at [73, 96] on div "Uus 3" at bounding box center [98, 94] width 109 height 12
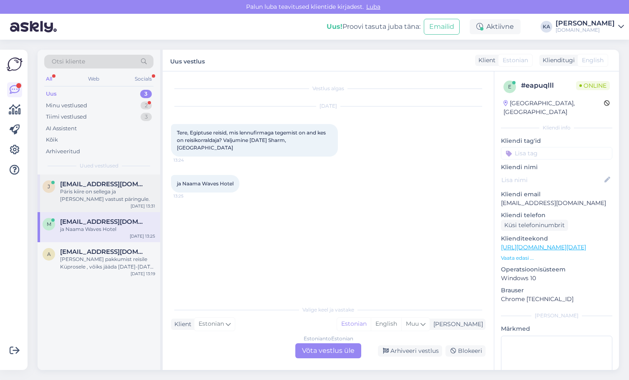
click at [66, 196] on div "Päris kiire on sellega ja [PERSON_NAME] vastust päringule." at bounding box center [107, 195] width 95 height 15
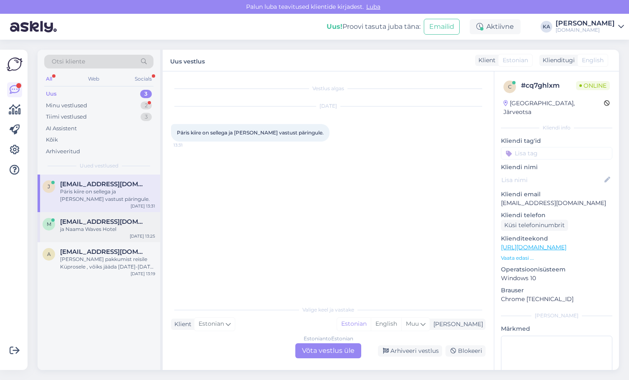
click at [131, 226] on div "ja Naama Waves Hotel" at bounding box center [107, 229] width 95 height 8
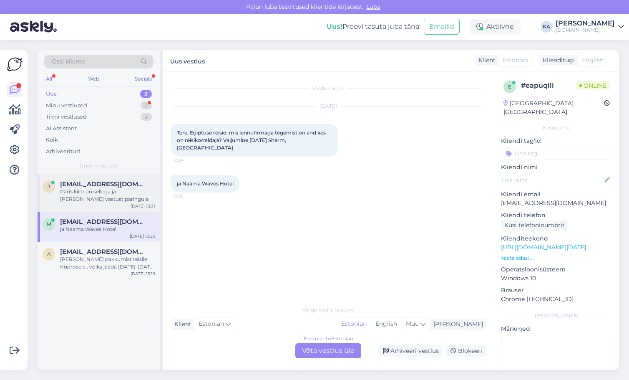
click at [83, 192] on div "Päris kiire on sellega ja [PERSON_NAME] vastust päringule." at bounding box center [107, 195] width 95 height 15
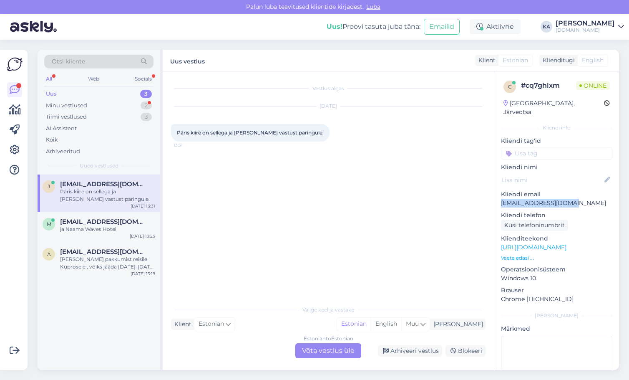
drag, startPoint x: 580, startPoint y: 196, endPoint x: 496, endPoint y: 197, distance: 84.3
click at [496, 197] on div "c # cq7ghlxm Online [GEOGRAPHIC_DATA], Järveotsa Kliendi info Kliendi tag'id Kl…" at bounding box center [556, 247] width 125 height 352
copy p "[EMAIL_ADDRESS][DOMAIN_NAME]"
click at [565, 190] on p "Kliendi email" at bounding box center [556, 194] width 111 height 9
click at [297, 350] on div "Estonian to Estonian Võta vestlus üle" at bounding box center [328, 350] width 66 height 15
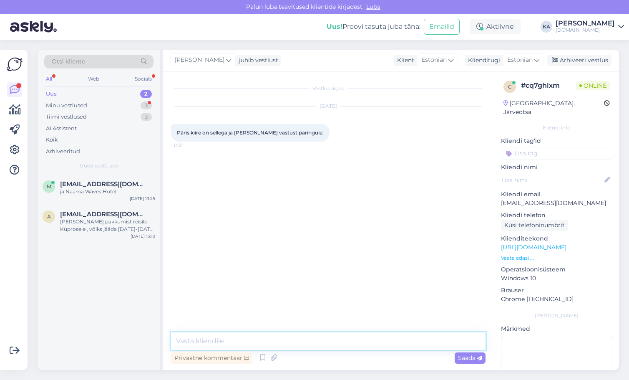
click at [259, 343] on textarea at bounding box center [328, 341] width 315 height 18
type textarea "Tere, [PERSON_NAME] päringud kätte ning vastame Teile esimesel võimalusel :)"
drag, startPoint x: 426, startPoint y: 341, endPoint x: 169, endPoint y: 337, distance: 257.4
click at [169, 337] on div "Vestlus algas [DATE] Päris kiire on sellega ja [PERSON_NAME] vastust päringule.…" at bounding box center [328, 220] width 331 height 298
click at [252, 281] on div "Vestlus algas [DATE] Päris kiire on sellega ja [PERSON_NAME] vastust päringule.…" at bounding box center [332, 202] width 322 height 245
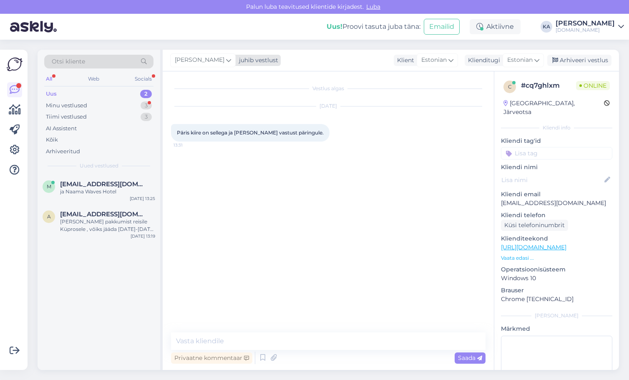
click at [202, 62] on span "[PERSON_NAME]" at bounding box center [200, 59] width 50 height 9
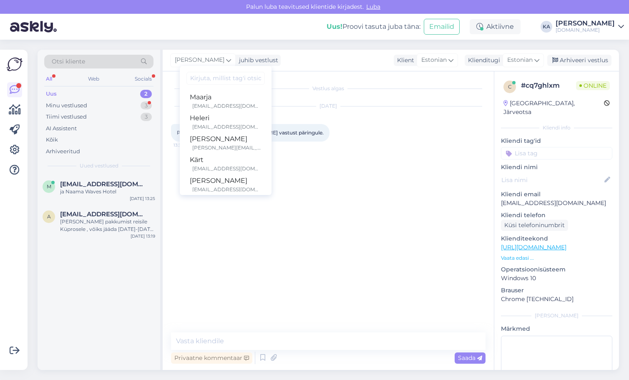
click at [204, 80] on input at bounding box center [225, 78] width 78 height 13
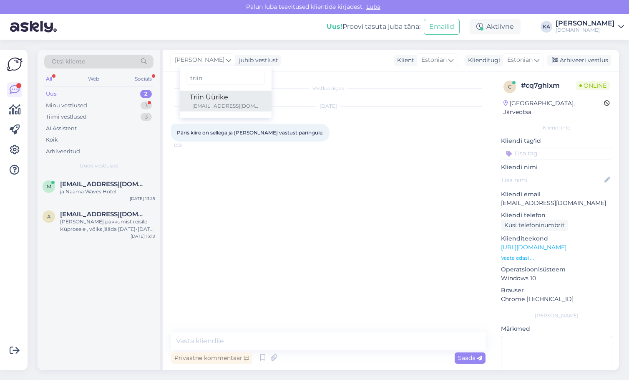
type input "triin"
click at [218, 105] on div "[EMAIL_ADDRESS][DOMAIN_NAME]" at bounding box center [226, 106] width 69 height 8
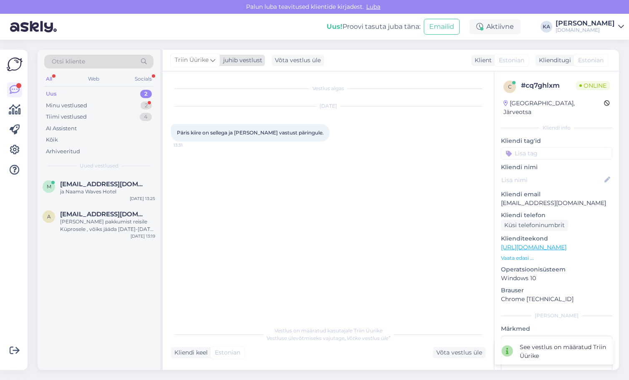
click at [184, 57] on span "Triin Üürike" at bounding box center [192, 59] width 34 height 9
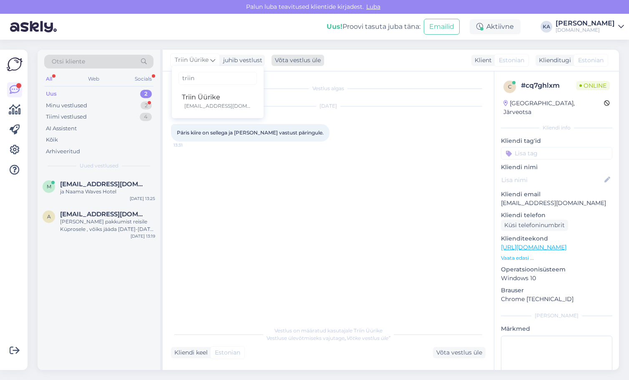
click at [278, 59] on div "Võta vestlus üle" at bounding box center [298, 60] width 53 height 11
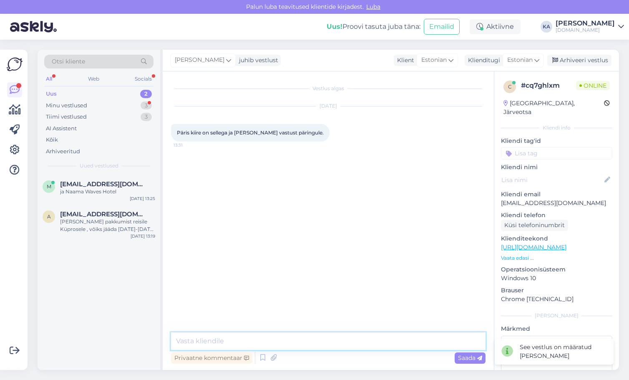
click at [249, 337] on textarea at bounding box center [328, 341] width 315 height 18
type textarea "Tere, vastame Teile [PERSON_NAME] :)"
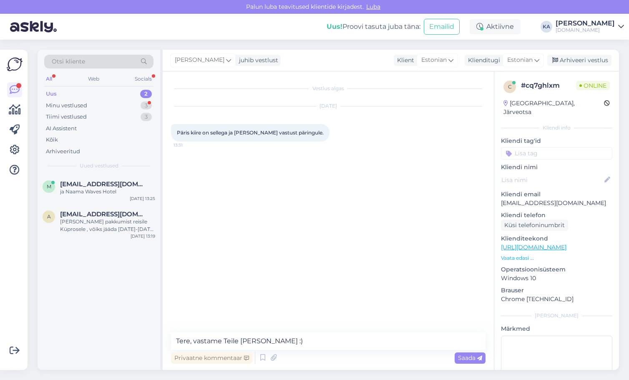
click at [471, 360] on span "Saada" at bounding box center [470, 358] width 24 height 8
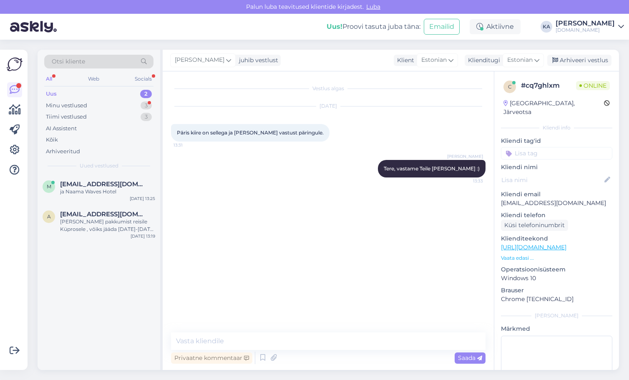
click at [592, 54] on div "[PERSON_NAME] juhib vestlust triin Triin Üürike [EMAIL_ADDRESS][DOMAIN_NAME] Kl…" at bounding box center [391, 61] width 456 height 22
click at [588, 58] on div "Arhiveeri vestlus" at bounding box center [579, 60] width 64 height 11
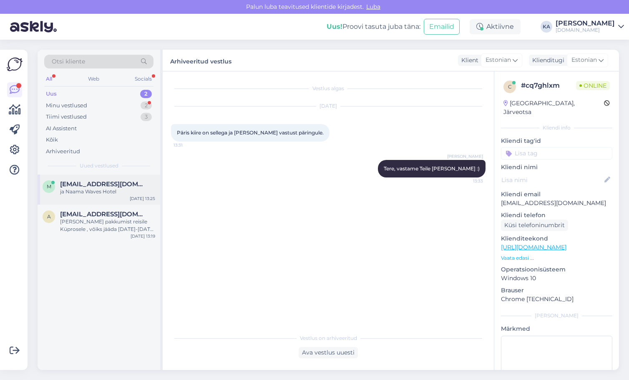
click at [88, 186] on span "[EMAIL_ADDRESS][DOMAIN_NAME]" at bounding box center [103, 184] width 87 height 8
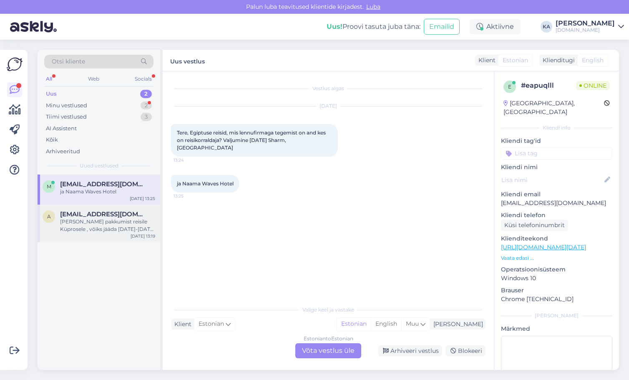
click at [92, 233] on div "a [EMAIL_ADDRESS][DOMAIN_NAME] Tere Sooviksin pakkumist reisile Küprosele , või…" at bounding box center [99, 223] width 123 height 38
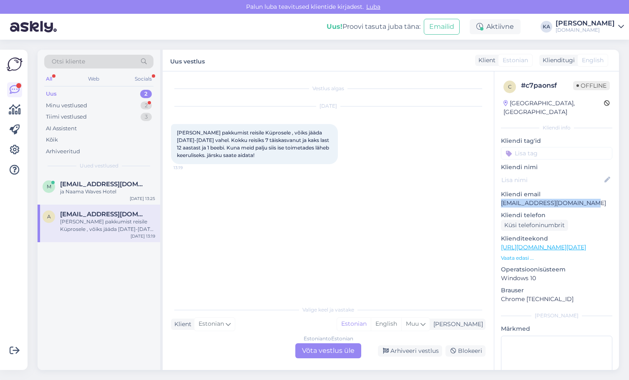
drag, startPoint x: 583, startPoint y: 195, endPoint x: 501, endPoint y: 197, distance: 81.4
click at [501, 199] on p "[EMAIL_ADDRESS][DOMAIN_NAME]" at bounding box center [556, 203] width 111 height 9
copy p "[EMAIL_ADDRESS][DOMAIN_NAME]"
click at [313, 347] on div "Estonian to Estonian Võta vestlus üle" at bounding box center [328, 350] width 66 height 15
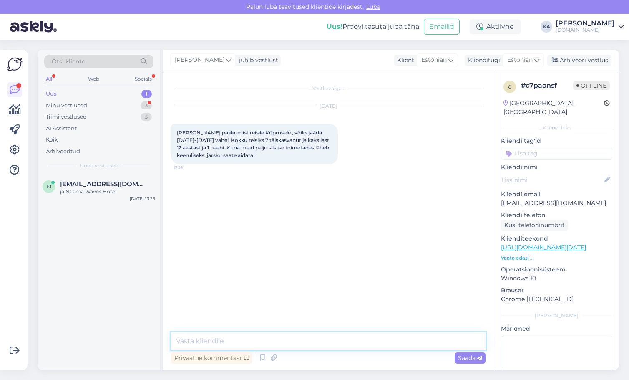
click at [248, 337] on textarea at bounding box center [328, 341] width 315 height 18
type textarea "Tere, [PERSON_NAME] toitlustuspakett võiks Teile huvi pakkuda? :)"
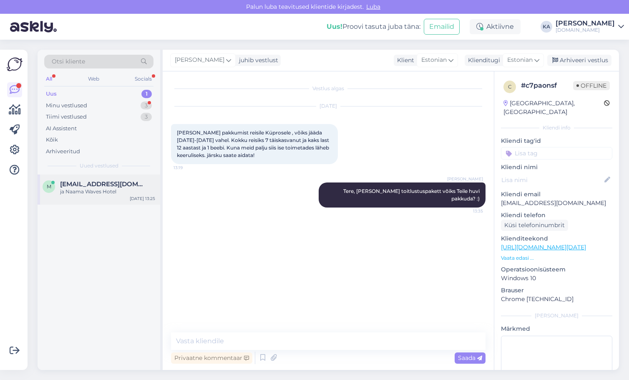
click at [83, 200] on div "m [EMAIL_ADDRESS][DOMAIN_NAME] ja Naama Waves Hotel [DATE] 13:25" at bounding box center [99, 189] width 123 height 30
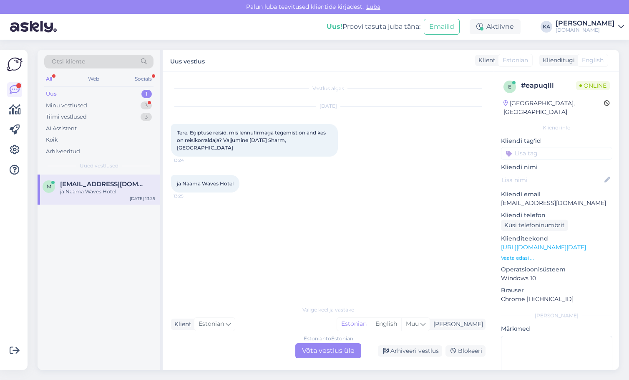
click at [357, 176] on div "ja Naama Waves Hotel 13:25" at bounding box center [328, 184] width 315 height 36
click at [315, 345] on div "Estonian to Estonian Võta vestlus üle" at bounding box center [328, 350] width 66 height 15
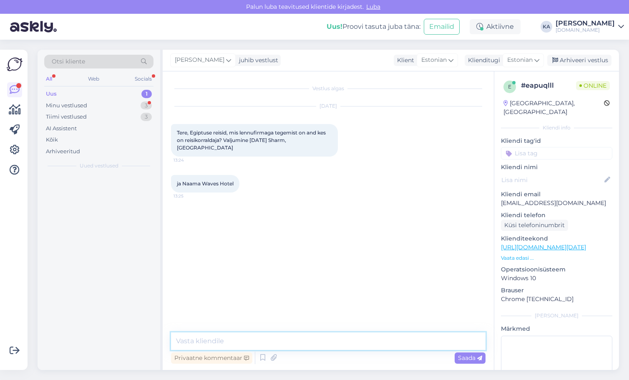
click at [244, 342] on textarea at bounding box center [328, 341] width 315 height 18
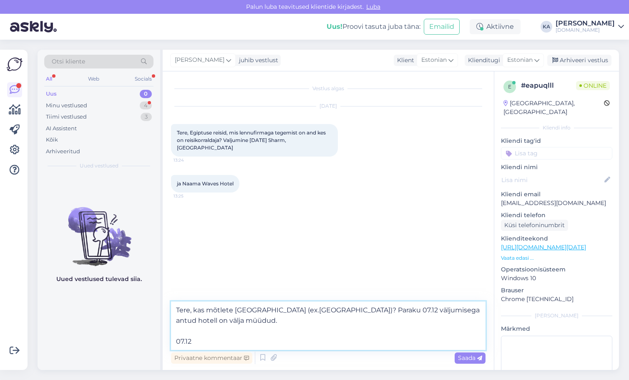
paste textarea "NAAMA WAVES HOTEL"
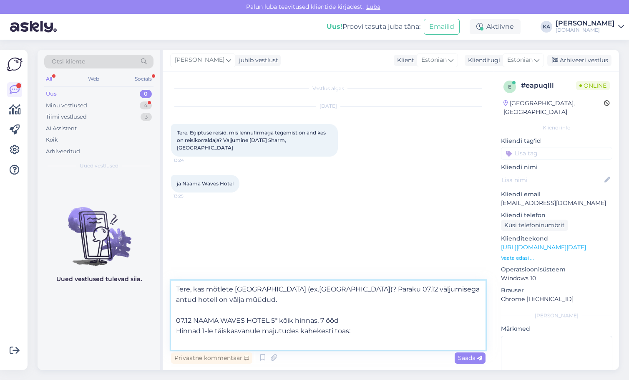
paste textarea "STANDARD GARDEN/POOL VIEW ROOM"
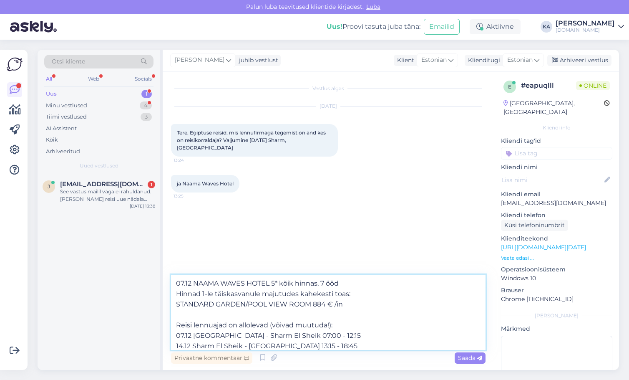
scroll to position [52, 0]
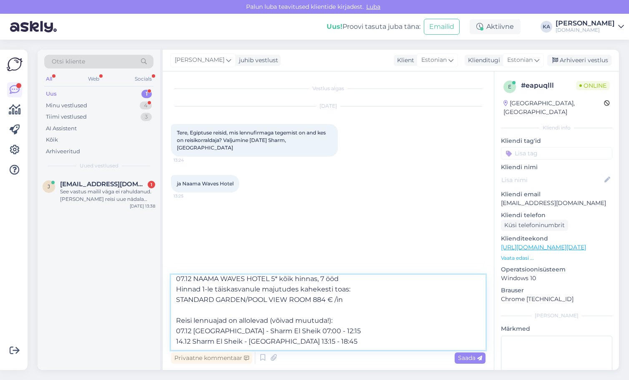
click at [184, 292] on textarea "Tere, kas mõtlete [GEOGRAPHIC_DATA] (ex.[GEOGRAPHIC_DATA])? Paraku 07.12 väljum…" at bounding box center [328, 311] width 315 height 75
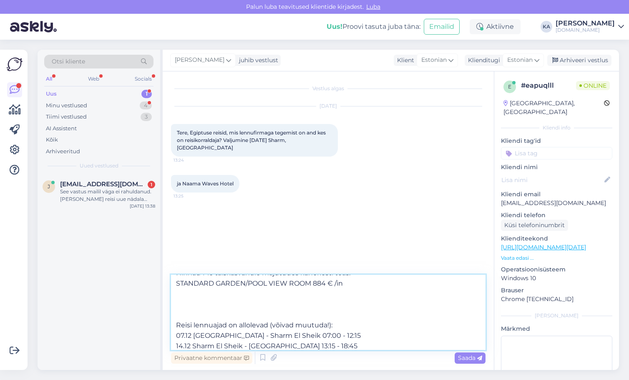
click at [178, 304] on textarea "Tere, kas mõtlete [GEOGRAPHIC_DATA] (ex.[GEOGRAPHIC_DATA])? Paraku 07.12 väljum…" at bounding box center [328, 311] width 315 height 75
click at [321, 346] on textarea "Tere, kas mõtlete [GEOGRAPHIC_DATA] (ex.[GEOGRAPHIC_DATA])? Paraku 07.12 väljum…" at bounding box center [328, 311] width 315 height 75
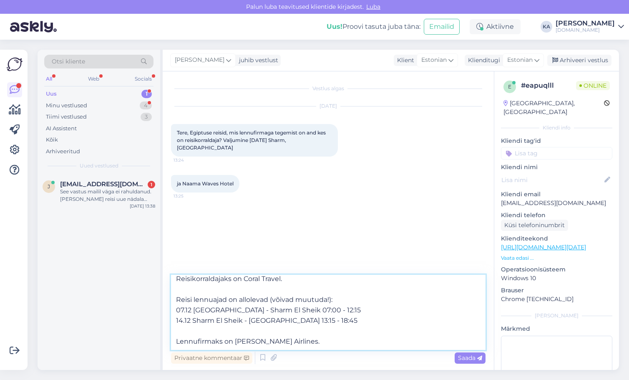
scroll to position [94, 0]
paste textarea "[GEOGRAPHIC_DATA] (ex. Tropitel Naama bay) 5*"
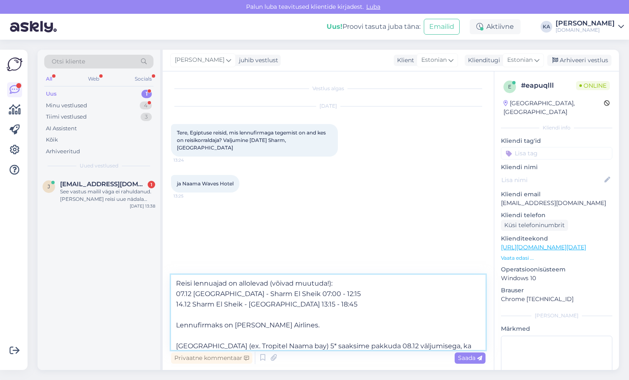
scroll to position [104, 0]
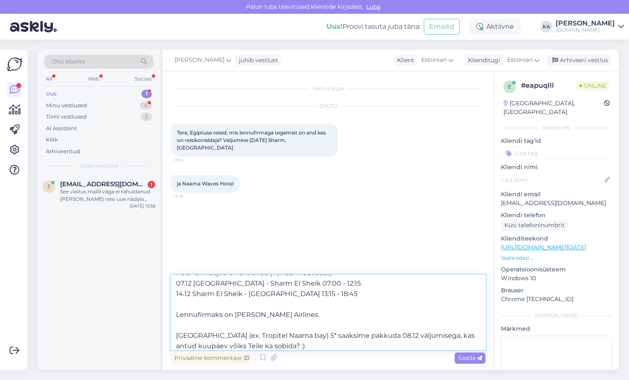
type textarea "Tere, kas mõtlete [GEOGRAPHIC_DATA] (ex.[GEOGRAPHIC_DATA])? Paraku 07.12 väljum…"
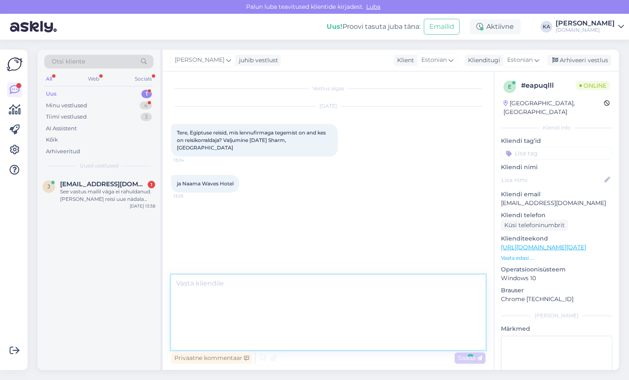
scroll to position [40, 0]
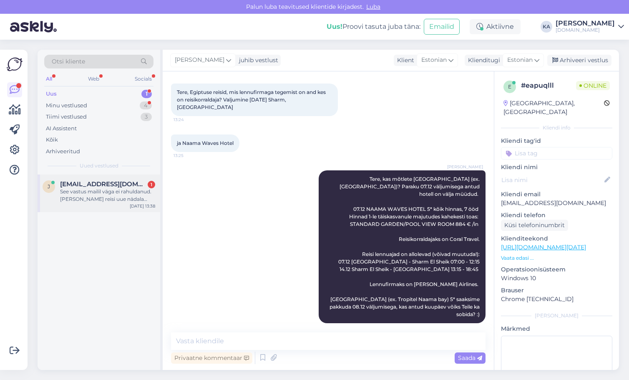
click at [83, 183] on span "[EMAIL_ADDRESS][DOMAIN_NAME]" at bounding box center [103, 184] width 87 height 8
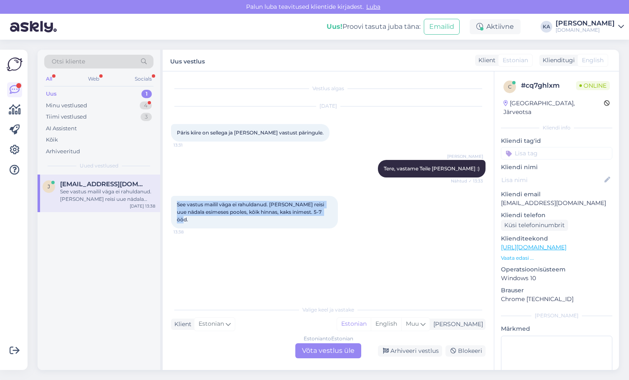
drag, startPoint x: 330, startPoint y: 214, endPoint x: 171, endPoint y: 204, distance: 158.9
click at [171, 204] on div "See vastus mailil väga ei rahuldanud. [PERSON_NAME] reisi uue nädala esimeses p…" at bounding box center [254, 212] width 167 height 33
drag, startPoint x: 395, startPoint y: 211, endPoint x: 347, endPoint y: 293, distance: 94.7
click at [395, 211] on div "See vastus mailil väga ei rahuldanud. [PERSON_NAME] reisi uue nädala esimeses p…" at bounding box center [328, 211] width 315 height 51
click at [265, 223] on div "See vastus mailil väga ei rahuldanud. [PERSON_NAME] reisi uue nädala esimeses p…" at bounding box center [328, 211] width 315 height 51
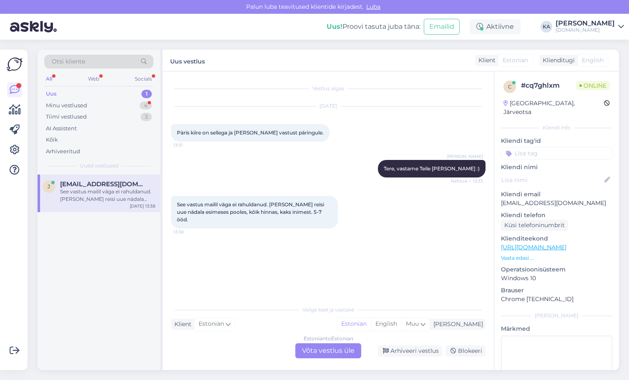
click at [310, 352] on div "Estonian to Estonian Võta vestlus üle" at bounding box center [328, 350] width 66 height 15
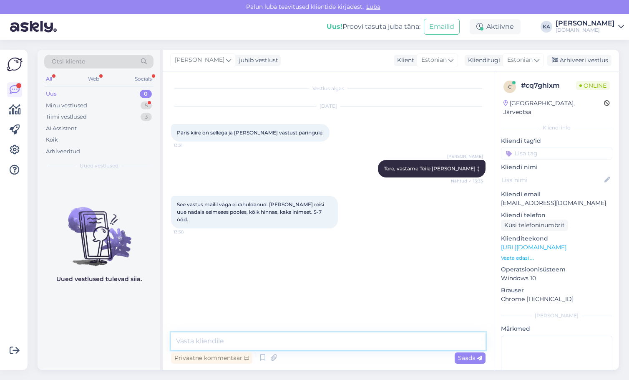
click at [233, 339] on textarea at bounding box center [328, 341] width 315 height 18
drag, startPoint x: 431, startPoint y: 335, endPoint x: 82, endPoint y: 325, distance: 348.9
click at [84, 327] on div "Otsi kliente All Web Socials Uus 0 Minu vestlused 5 Tiimi vestlused 3 AI Assist…" at bounding box center [328, 210] width 581 height 320
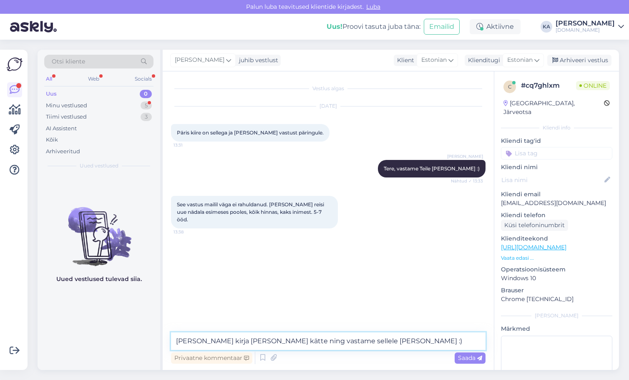
type textarea "[PERSON_NAME] kirja [PERSON_NAME] kätte ning vastame sellele [PERSON_NAME] :)"
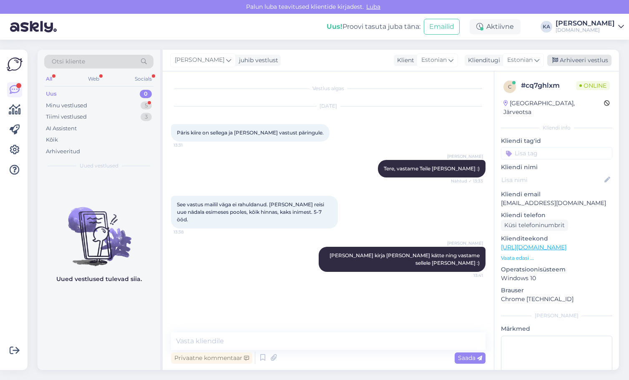
click at [589, 59] on div "Arhiveeri vestlus" at bounding box center [579, 60] width 64 height 11
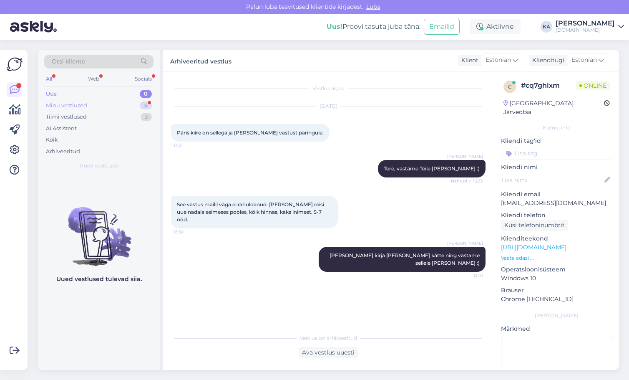
click at [101, 103] on div "Minu vestlused 4" at bounding box center [98, 106] width 109 height 12
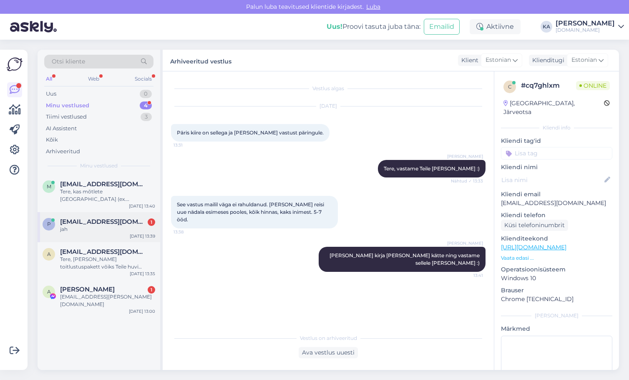
click at [102, 234] on div "p [EMAIL_ADDRESS][DOMAIN_NAME] 1 jah [DATE] 13:39" at bounding box center [99, 227] width 123 height 30
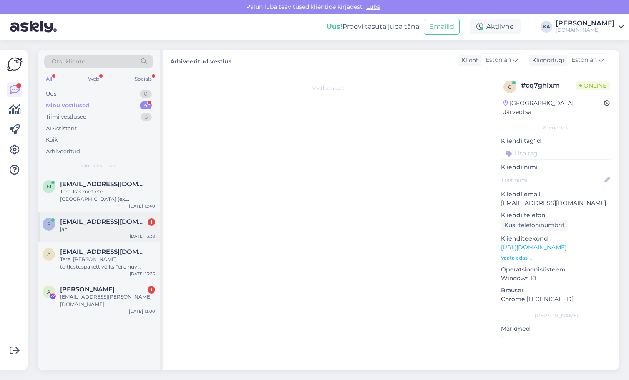
scroll to position [35, 0]
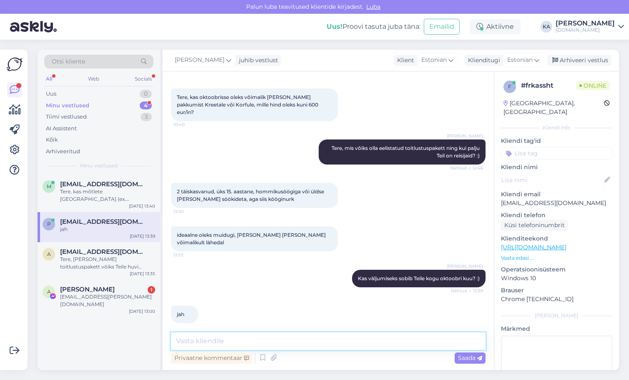
click at [232, 342] on textarea at bounding box center [328, 341] width 315 height 18
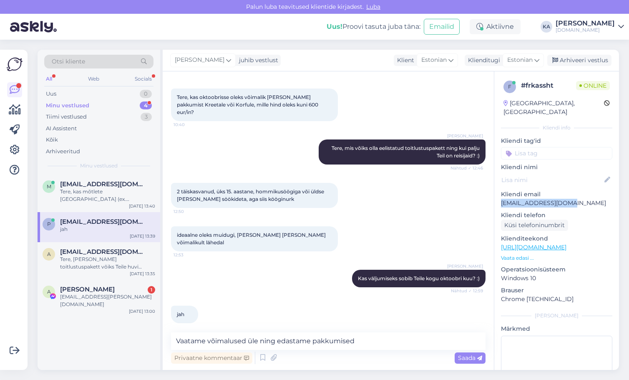
drag, startPoint x: 569, startPoint y: 197, endPoint x: 499, endPoint y: 198, distance: 69.7
click at [499, 198] on div "f # frkassht Online [GEOGRAPHIC_DATA], Peetrimõisa Kliendi info Kliendi tag'id …" at bounding box center [556, 247] width 125 height 352
copy p "[EMAIL_ADDRESS][DOMAIN_NAME]"
click at [346, 296] on div "jah 13:39" at bounding box center [328, 314] width 315 height 36
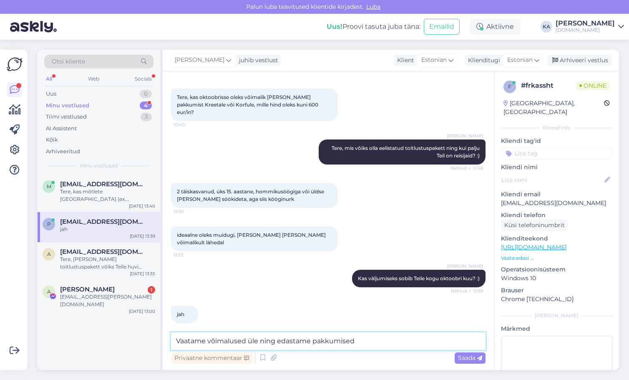
click at [369, 340] on textarea "Vaatame võimalused üle ning edastame pakkumised" at bounding box center [328, 341] width 315 height 18
paste textarea "[EMAIL_ADDRESS][DOMAIN_NAME]"
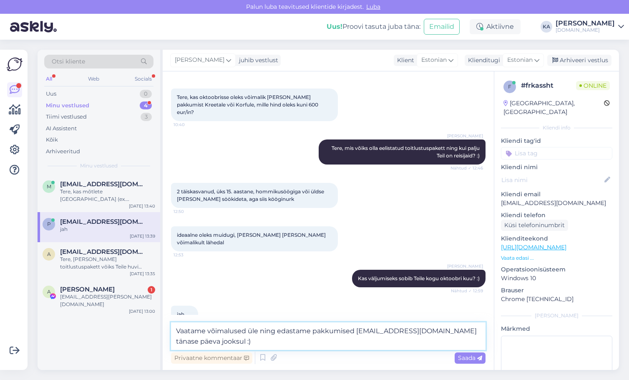
type textarea "Vaatame võimalused üle ning edastame pakkumised [EMAIL_ADDRESS][DOMAIN_NAME] tä…"
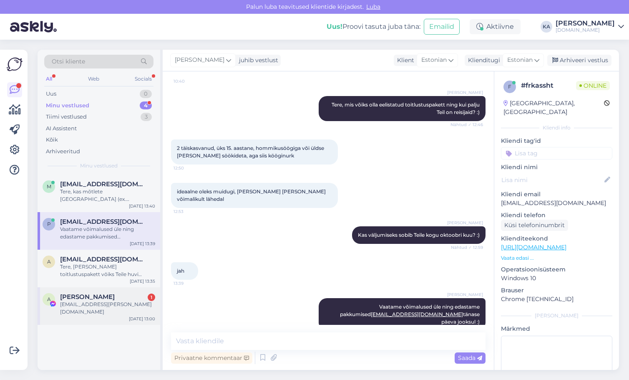
click at [127, 300] on div "[PERSON_NAME] 1" at bounding box center [107, 297] width 95 height 8
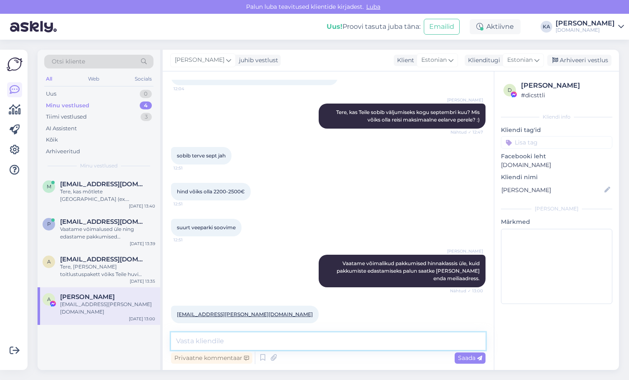
click at [245, 344] on textarea at bounding box center [328, 341] width 315 height 18
type textarea "R"
type textarea "Täname, saadame pakkumised meilile tänase päeva jooksul :)"
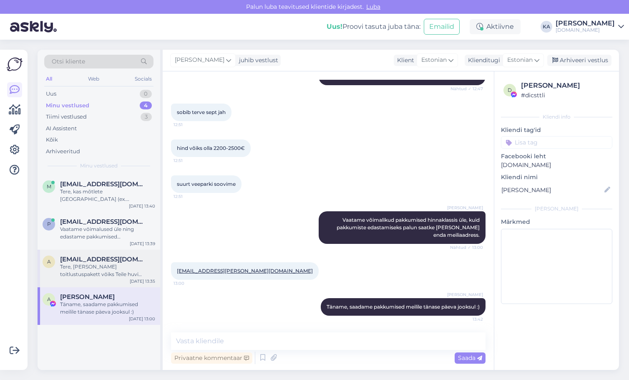
click at [103, 257] on span "[EMAIL_ADDRESS][DOMAIN_NAME]" at bounding box center [103, 259] width 87 height 8
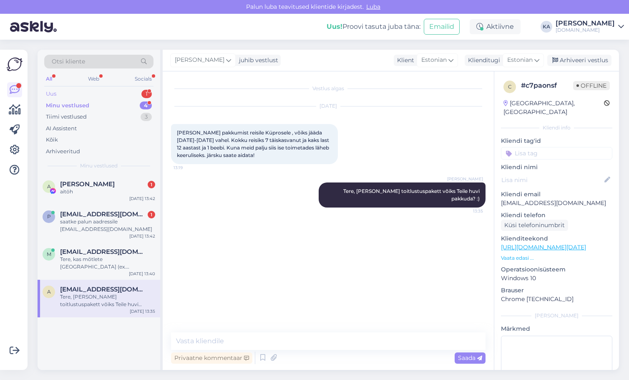
click at [67, 89] on div "Uus 1" at bounding box center [98, 94] width 109 height 12
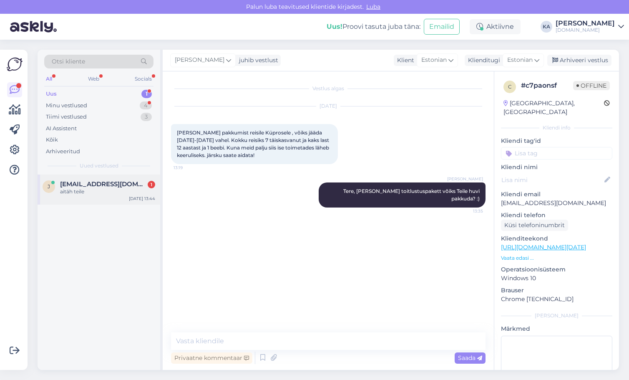
click at [89, 194] on div "aitäh teile" at bounding box center [107, 192] width 95 height 8
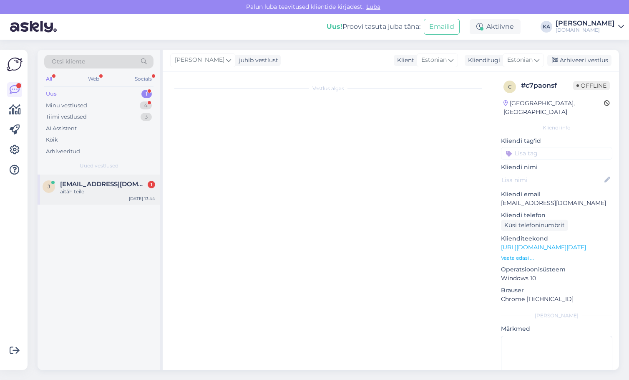
scroll to position [16, 0]
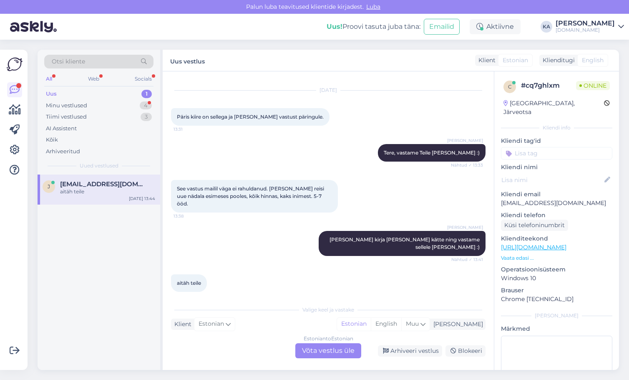
click at [329, 282] on div "aitäh teile 13:44" at bounding box center [328, 283] width 315 height 36
click at [403, 353] on div "Arhiveeri vestlus" at bounding box center [410, 350] width 64 height 11
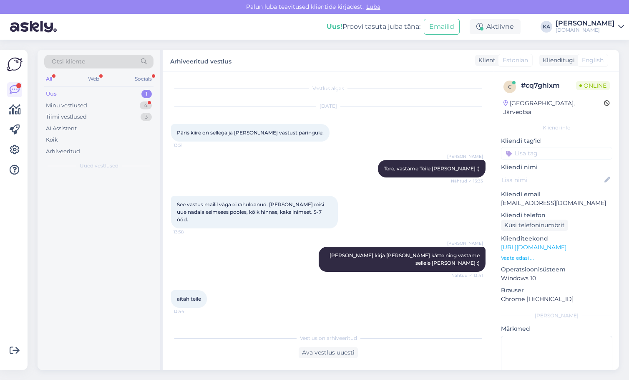
scroll to position [0, 0]
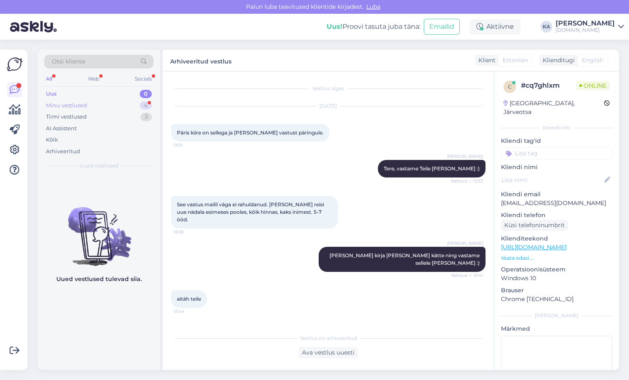
click at [73, 101] on div "Minu vestlused 4" at bounding box center [98, 106] width 109 height 12
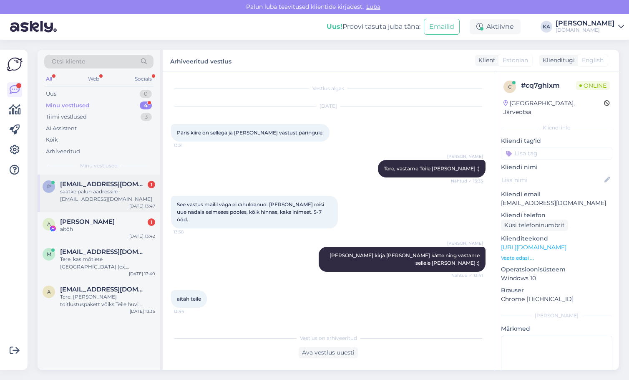
click at [98, 199] on div "saatke palun aadressile [EMAIL_ADDRESS][DOMAIN_NAME]" at bounding box center [107, 195] width 95 height 15
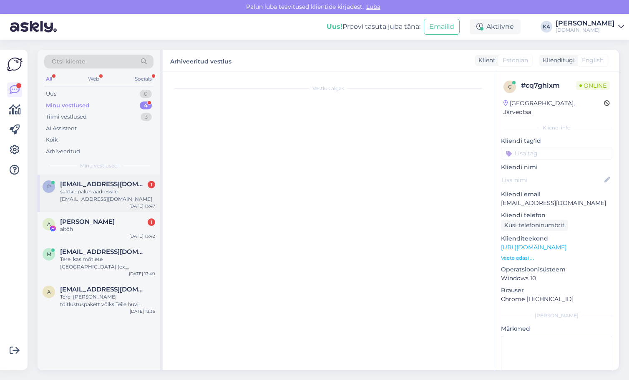
scroll to position [115, 0]
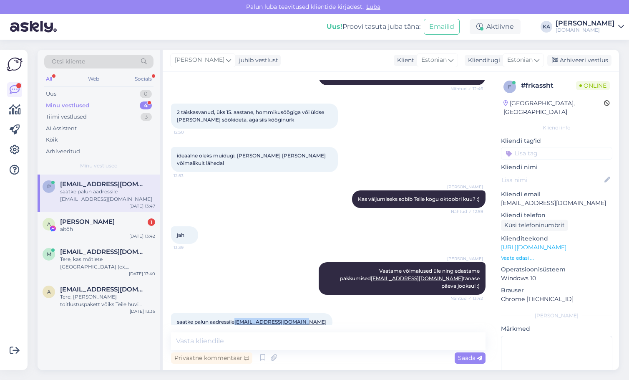
drag, startPoint x: 304, startPoint y: 306, endPoint x: 237, endPoint y: 307, distance: 66.7
click at [237, 313] on div "saatke palun aadressile [EMAIL_ADDRESS][DOMAIN_NAME] 13:47" at bounding box center [251, 322] width 161 height 18
copy link "[EMAIL_ADDRESS][DOMAIN_NAME]"
click at [59, 91] on div "Uus 1" at bounding box center [98, 94] width 109 height 12
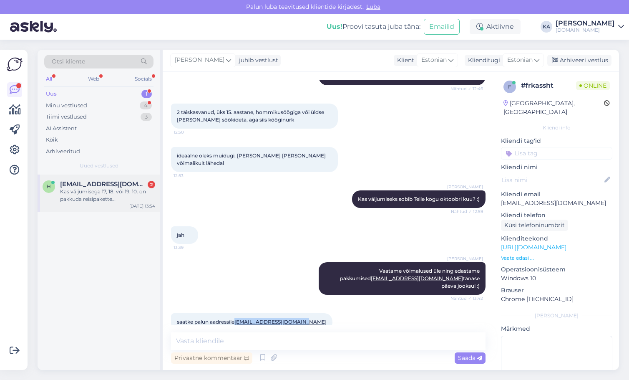
click at [110, 196] on div "Kas väljumisega 17, 18. või 19. 10. on pakkuda reisipakette [PERSON_NAME] või m…" at bounding box center [107, 195] width 95 height 15
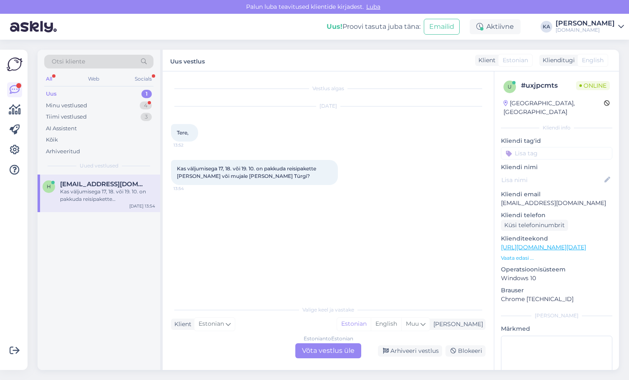
scroll to position [0, 0]
drag, startPoint x: 569, startPoint y: 194, endPoint x: 501, endPoint y: 194, distance: 68.8
click at [501, 194] on div "u # uxjpcmts Online [GEOGRAPHIC_DATA], [GEOGRAPHIC_DATA] Kliendi info Kliendi t…" at bounding box center [556, 247] width 125 height 352
click at [68, 100] on div "Minu vestlused 4" at bounding box center [98, 106] width 109 height 12
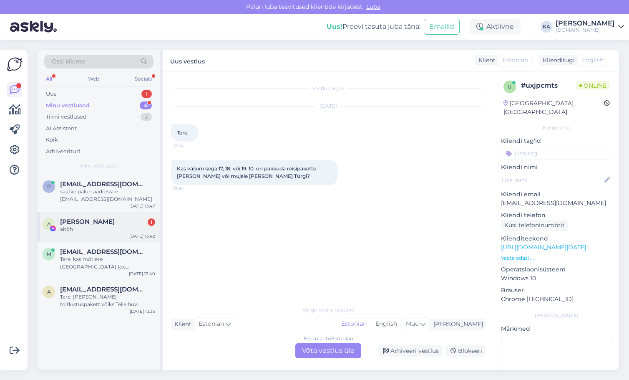
click at [100, 233] on div "A [PERSON_NAME] 1 aitöh [DATE] 13:42" at bounding box center [99, 227] width 123 height 30
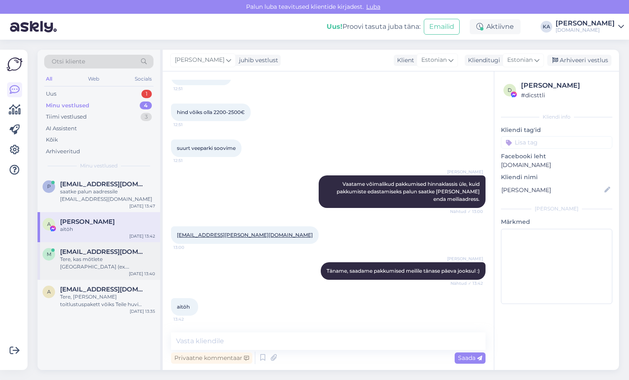
click at [118, 269] on div "Tere, kas mõtlete [GEOGRAPHIC_DATA] (ex.[GEOGRAPHIC_DATA])? Paraku 07.12 väljum…" at bounding box center [107, 262] width 95 height 15
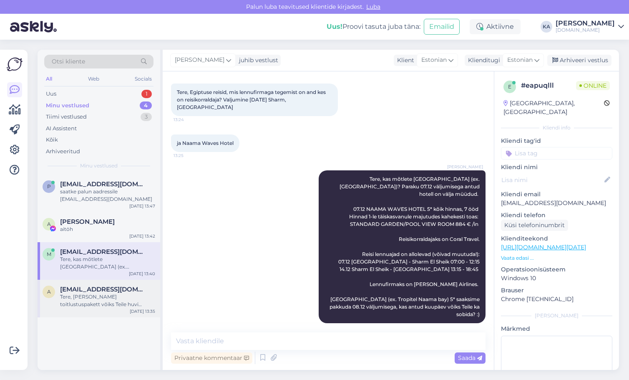
click at [91, 299] on div "Tere, [PERSON_NAME] toitlustuspakett võiks Teile huvi pakkuda? :)" at bounding box center [107, 300] width 95 height 15
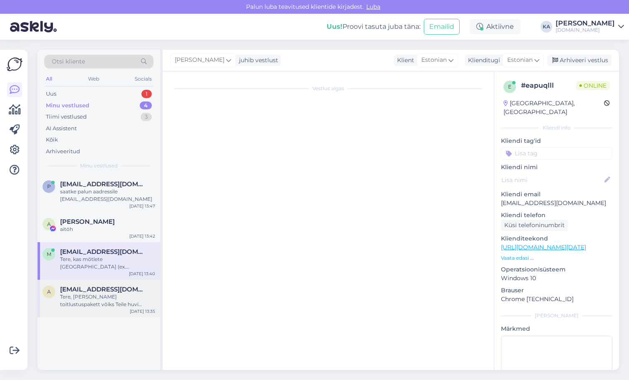
scroll to position [0, 0]
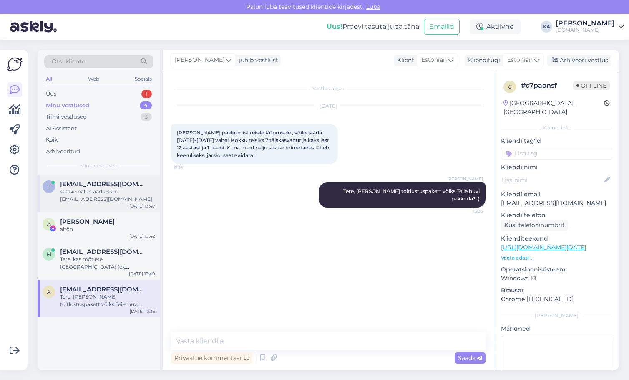
click at [109, 181] on span "[EMAIL_ADDRESS][DOMAIN_NAME]" at bounding box center [103, 184] width 87 height 8
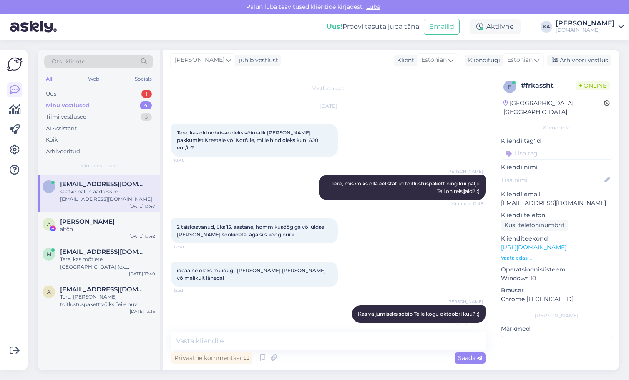
scroll to position [115, 0]
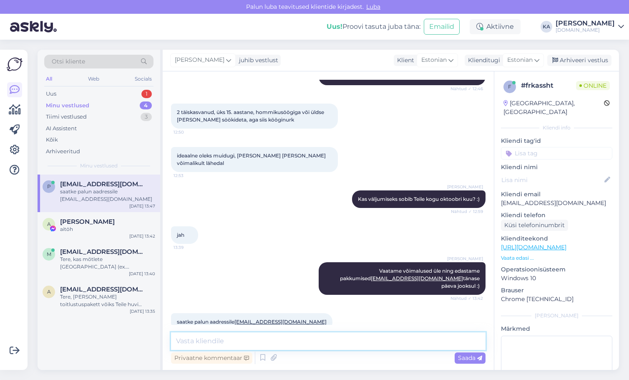
click at [199, 342] on textarea at bounding box center [328, 341] width 315 height 18
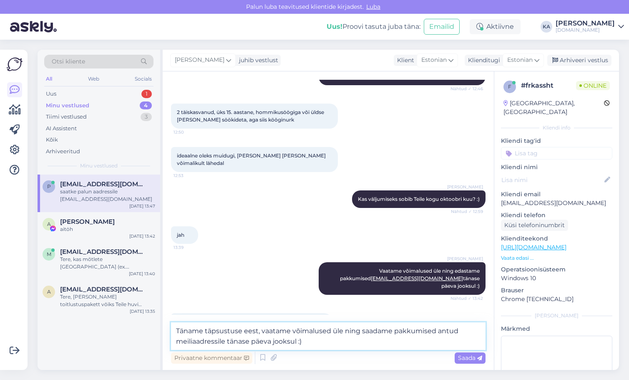
type textarea "Täname täpsustuse eest, vaatame võimalused üle ning saadame pakkumised antud me…"
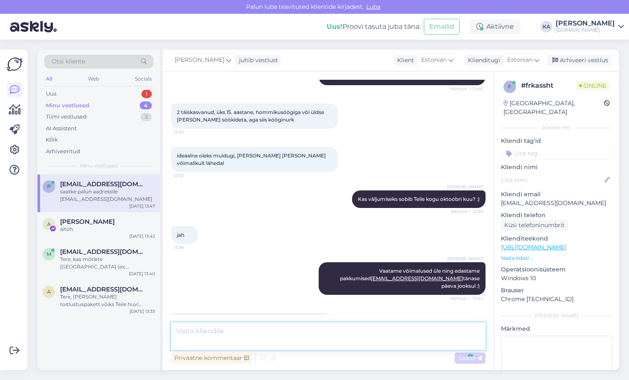
scroll to position [166, 0]
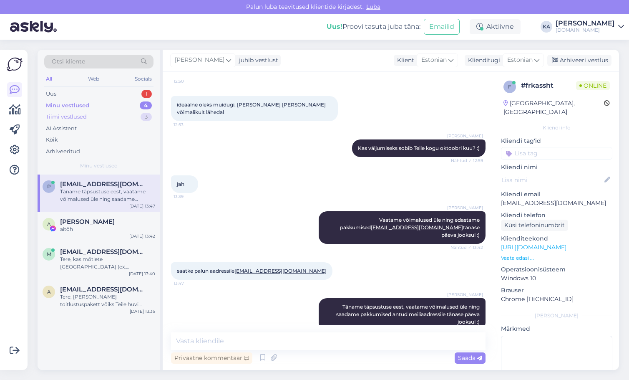
click at [72, 114] on div "Tiimi vestlused" at bounding box center [66, 117] width 41 height 8
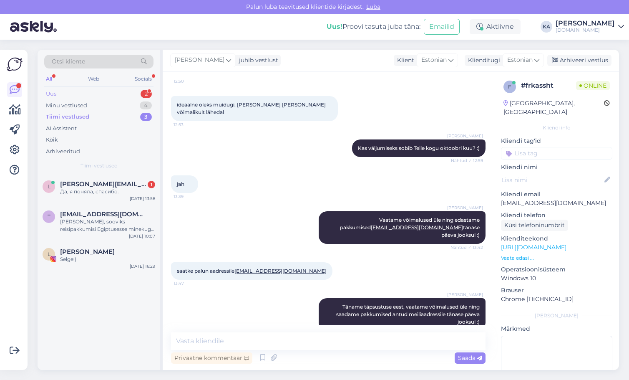
click at [70, 91] on div "Uus 2" at bounding box center [98, 94] width 109 height 12
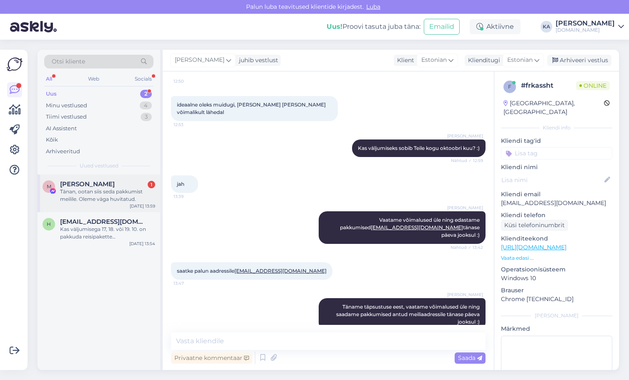
click at [103, 197] on div "Tänan, ootan siis seda pakkumist meilile. Oleme väga huvitatud." at bounding box center [107, 195] width 95 height 15
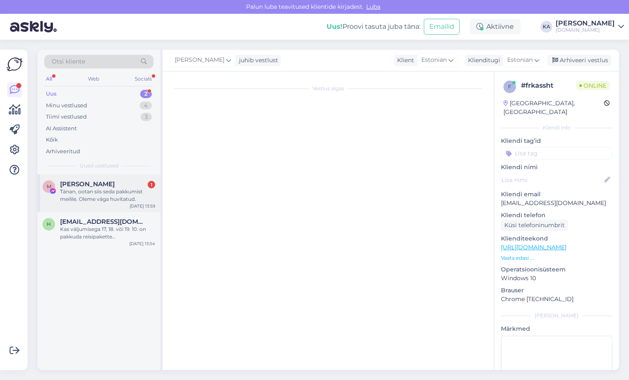
scroll to position [106, 0]
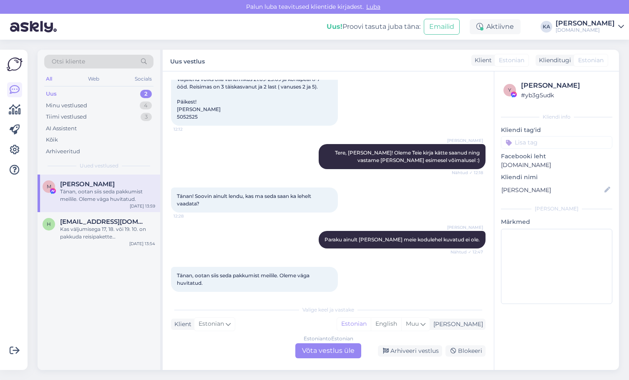
drag, startPoint x: 346, startPoint y: 347, endPoint x: 339, endPoint y: 347, distance: 7.1
click at [346, 347] on div "Estonian to Estonian Võta vestlus üle" at bounding box center [328, 350] width 66 height 15
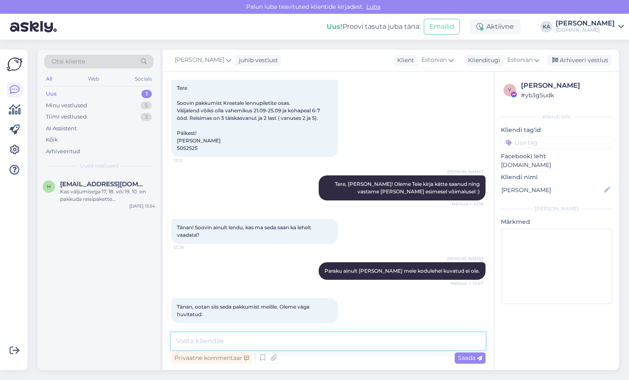
click at [267, 342] on textarea at bounding box center [328, 341] width 315 height 18
type textarea "Vastame Teile esimesel võimalusel [PERSON_NAME] :)"
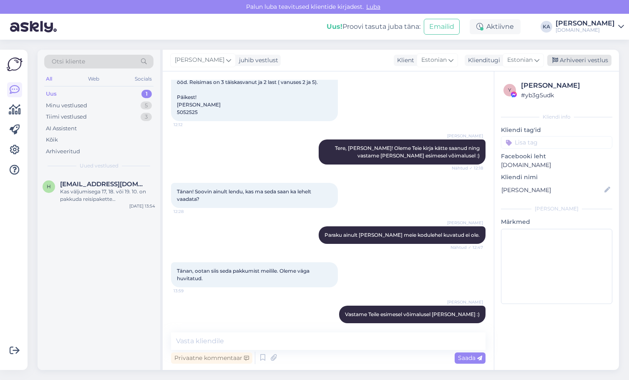
click at [579, 58] on div "Arhiveeri vestlus" at bounding box center [579, 60] width 64 height 11
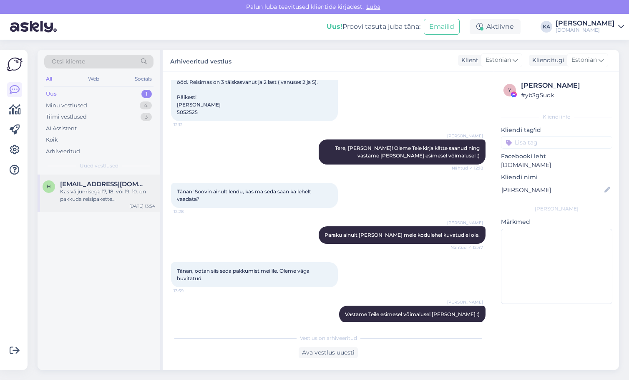
click at [101, 192] on div "Kas väljumisega 17, 18. või 19. 10. on pakkuda reisipakette [PERSON_NAME] või m…" at bounding box center [107, 195] width 95 height 15
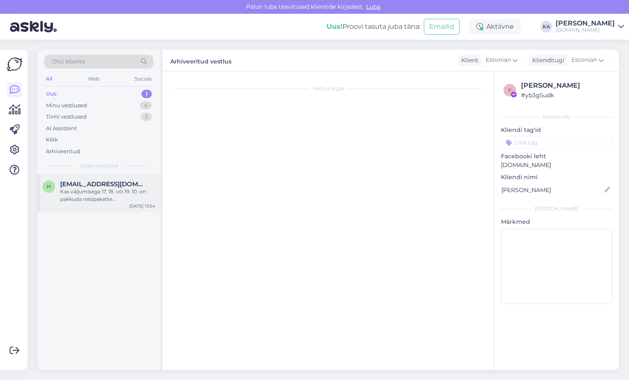
scroll to position [0, 0]
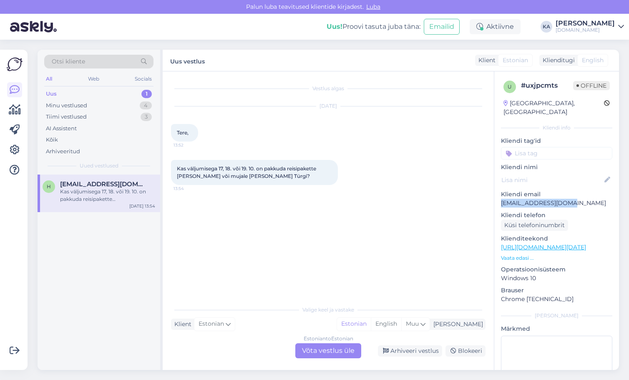
drag, startPoint x: 582, startPoint y: 195, endPoint x: 501, endPoint y: 197, distance: 81.0
click at [501, 199] on p "[EMAIL_ADDRESS][DOMAIN_NAME]" at bounding box center [556, 203] width 111 height 9
click at [103, 103] on div "Minu vestlused 4" at bounding box center [98, 106] width 109 height 12
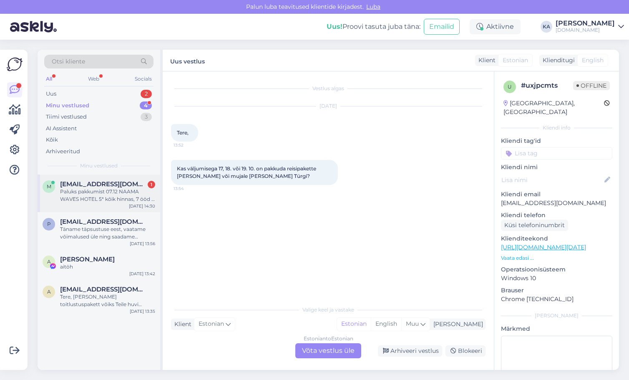
click at [105, 204] on div "m [EMAIL_ADDRESS][DOMAIN_NAME] 1 Paluks pakkumist 07.12 NAAMA WAVES HOTEL 5* kõ…" at bounding box center [99, 193] width 123 height 38
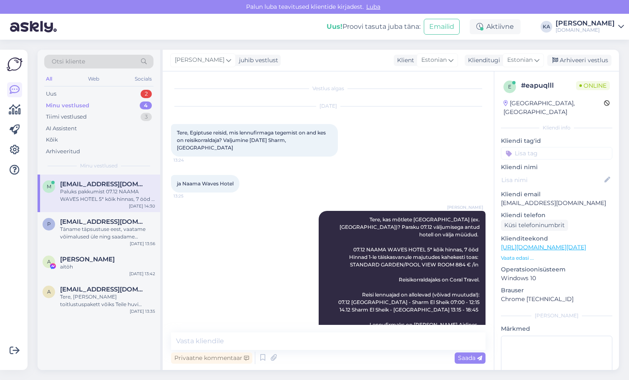
scroll to position [99, 0]
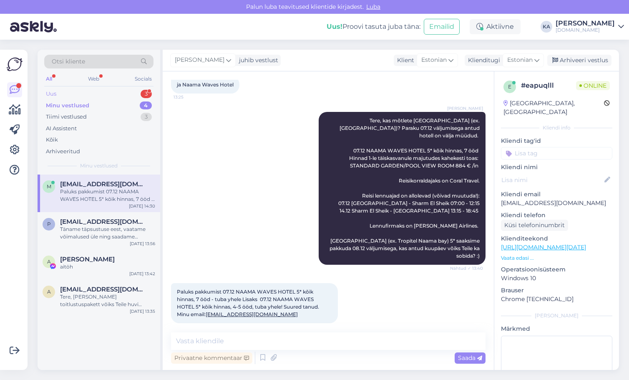
click at [58, 93] on div "Uus 3" at bounding box center [98, 94] width 109 height 12
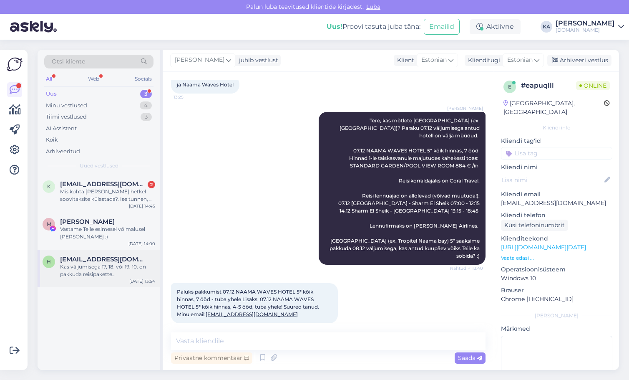
click at [98, 271] on div "Kas väljumisega 17, 18. või 19. 10. on pakkuda reisipakette [PERSON_NAME] või m…" at bounding box center [107, 270] width 95 height 15
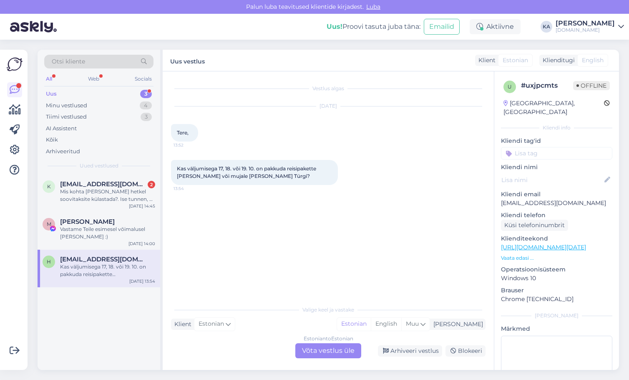
click at [315, 353] on div "Estonian to Estonian Võta vestlus üle" at bounding box center [328, 350] width 66 height 15
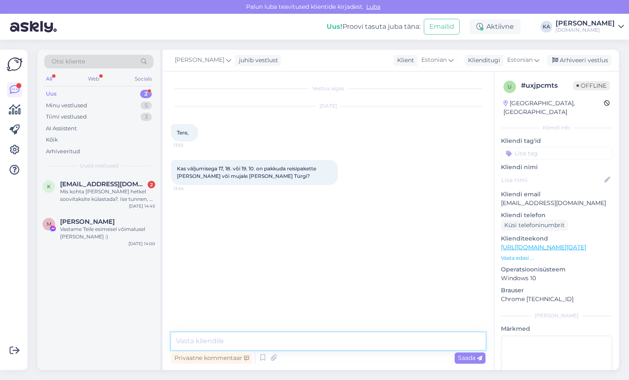
click at [216, 337] on textarea at bounding box center [328, 341] width 315 height 18
click at [214, 343] on textarea at bounding box center [328, 341] width 315 height 18
click at [213, 343] on textarea at bounding box center [328, 341] width 315 height 18
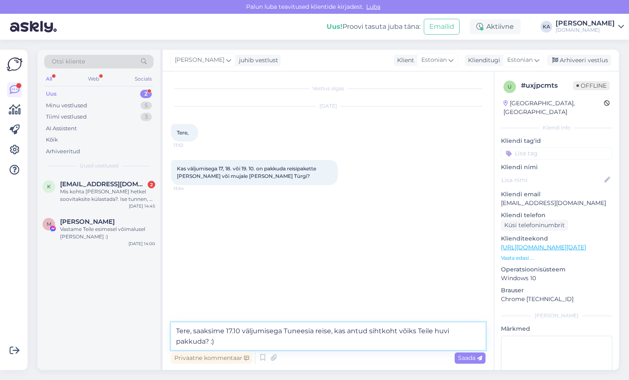
type textarea "Tere, saaksime 17.10 väljumisega Tuneesia reise, kas antud sihtkoht võiks Teile…"
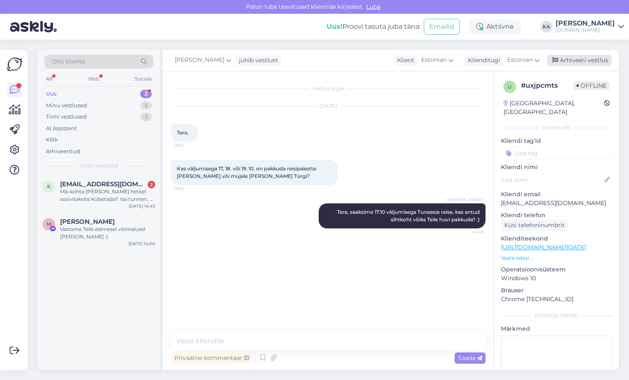
click at [574, 60] on div "Arhiveeri vestlus" at bounding box center [579, 60] width 64 height 11
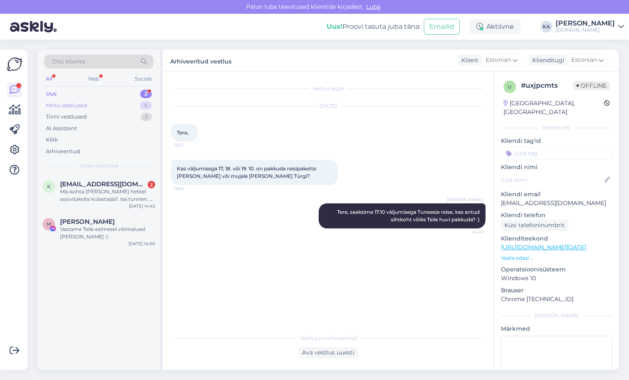
click at [63, 107] on div "Minu vestlused" at bounding box center [66, 105] width 41 height 8
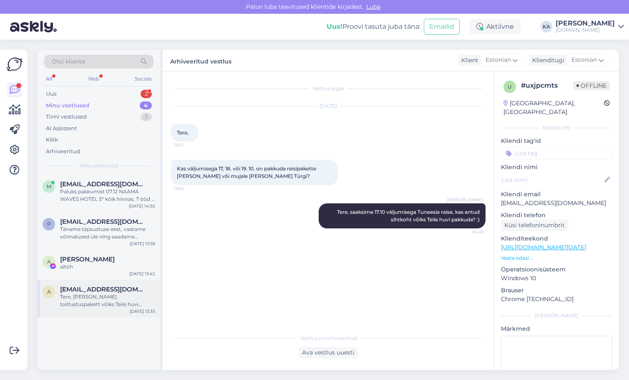
click at [86, 306] on div "Tere, [PERSON_NAME] toitlustuspakett võiks Teile huvi pakkuda? :)" at bounding box center [107, 300] width 95 height 15
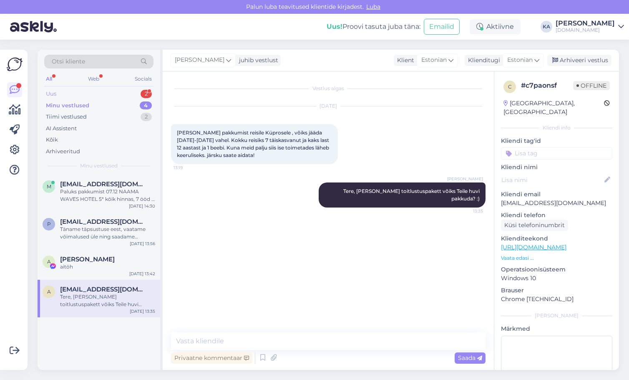
click at [60, 94] on div "Uus 2" at bounding box center [98, 94] width 109 height 12
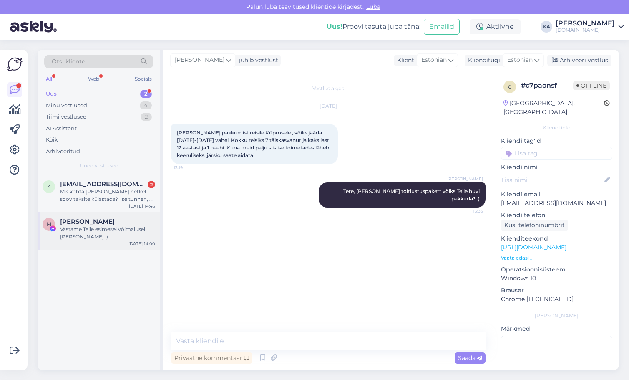
click at [76, 230] on div "Vastame Teile esimesel võimalusel [PERSON_NAME] :)" at bounding box center [107, 232] width 95 height 15
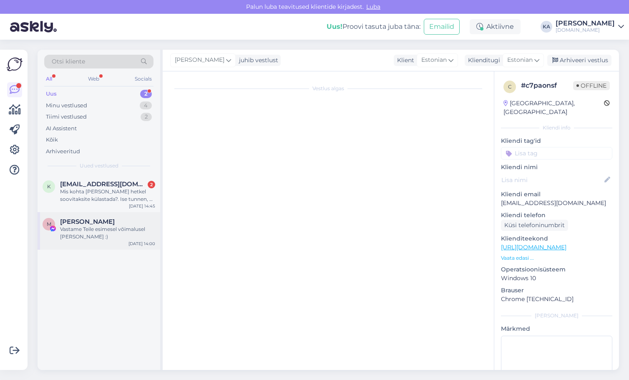
scroll to position [142, 0]
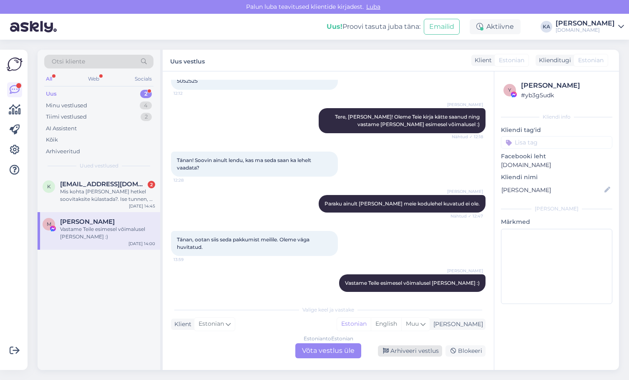
click at [426, 352] on div "Arhiveeri vestlus" at bounding box center [410, 350] width 64 height 11
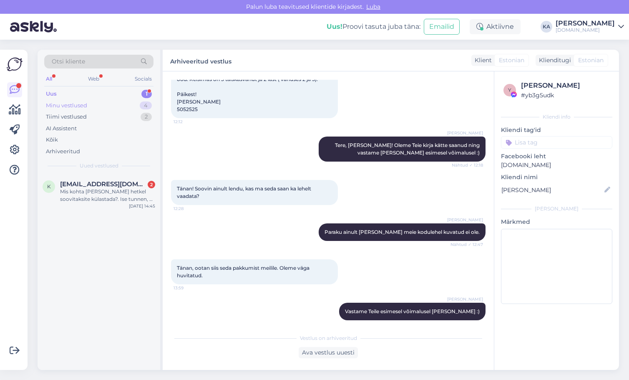
click at [87, 100] on div "Minu vestlused 4" at bounding box center [98, 106] width 109 height 12
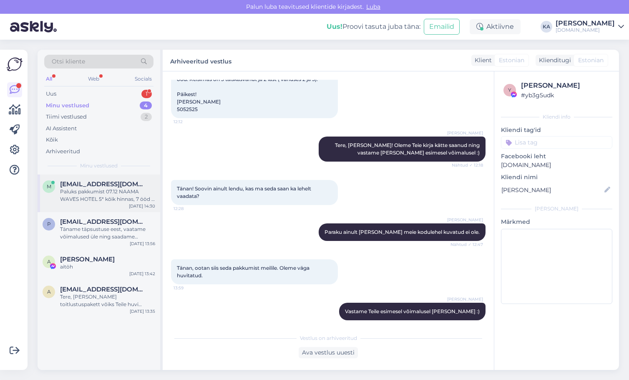
click at [103, 193] on div "Paluks pakkumist 07.12 NAAMA WAVES HOTEL 5* kõik hinnas, 7 ööd - tuba yhele Lis…" at bounding box center [107, 195] width 95 height 15
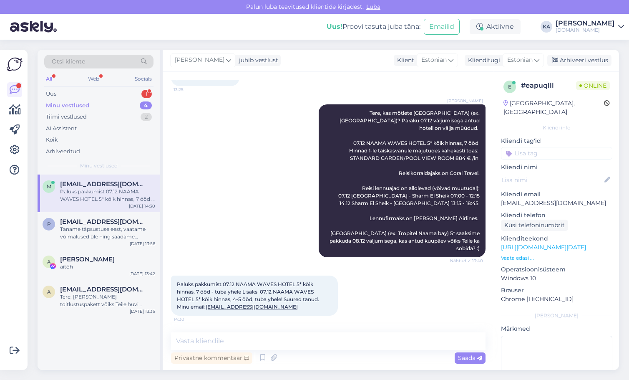
scroll to position [99, 0]
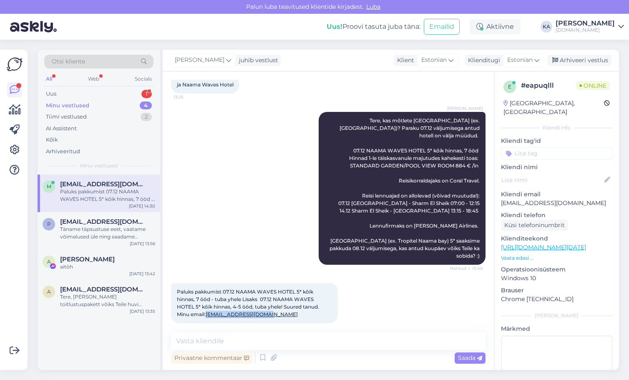
drag, startPoint x: 285, startPoint y: 312, endPoint x: 209, endPoint y: 312, distance: 76.8
click at [209, 312] on div "Paluks pakkumist 07.12 NAAMA WAVES HOTEL 5* kõik hinnas, 7 ööd - tuba yhele Lis…" at bounding box center [254, 303] width 167 height 40
click at [354, 295] on div "Paluks pakkumist 07.12 NAAMA WAVES HOTEL 5* kõik hinnas, 7 ööd - tuba yhele Lis…" at bounding box center [328, 303] width 315 height 58
click at [250, 226] on div "[PERSON_NAME], kas mõtlete [GEOGRAPHIC_DATA] (ex.[GEOGRAPHIC_DATA])? Paraku 07.…" at bounding box center [328, 188] width 315 height 171
click at [387, 287] on div "Paluks pakkumist 07.12 NAAMA WAVES HOTEL 5* kõik hinnas, 7 ööd - tuba yhele Lis…" at bounding box center [328, 303] width 315 height 58
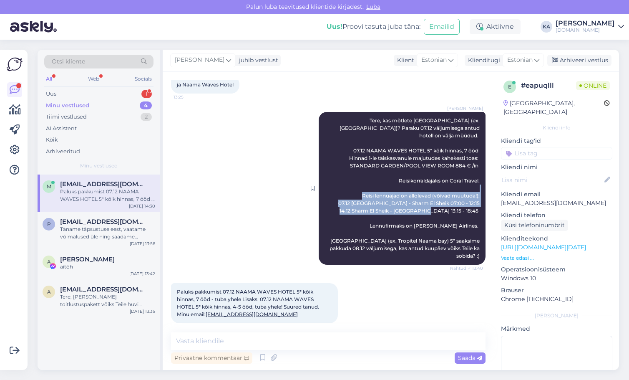
drag, startPoint x: 476, startPoint y: 195, endPoint x: 353, endPoint y: 176, distance: 124.8
click at [353, 176] on div "[PERSON_NAME], kas mõtlete [GEOGRAPHIC_DATA] (ex.[GEOGRAPHIC_DATA])? Paraku 07.…" at bounding box center [402, 188] width 167 height 153
drag, startPoint x: 398, startPoint y: 187, endPoint x: 404, endPoint y: 186, distance: 5.5
click at [398, 187] on span "Tere, kas mõtlete [GEOGRAPHIC_DATA] (ex.[GEOGRAPHIC_DATA])? Paraku 07.12 väljum…" at bounding box center [405, 187] width 151 height 141
drag, startPoint x: 471, startPoint y: 196, endPoint x: 369, endPoint y: 186, distance: 102.6
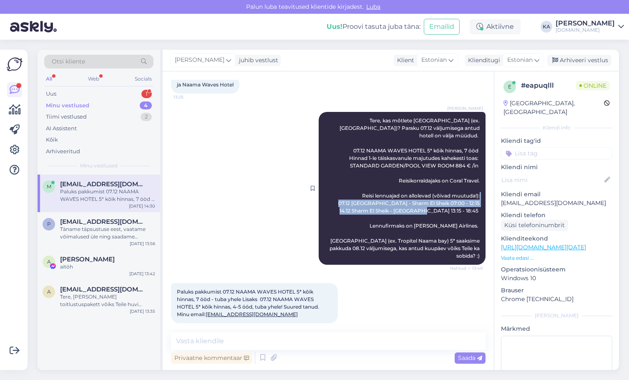
click at [369, 186] on div "[PERSON_NAME], kas mõtlete [GEOGRAPHIC_DATA] (ex.[GEOGRAPHIC_DATA])? Paraku 07.…" at bounding box center [402, 188] width 167 height 153
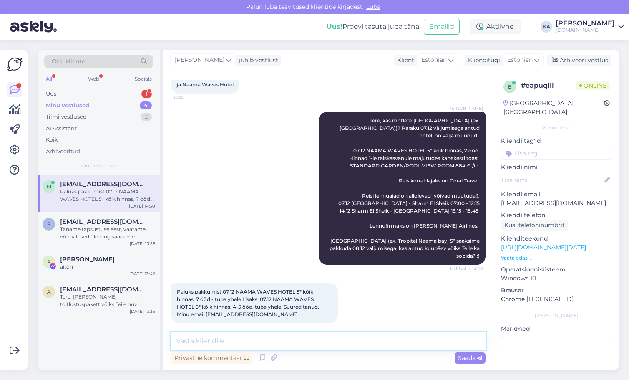
click at [283, 333] on textarea at bounding box center [328, 341] width 315 height 18
type textarea "Saatsime pakkumise antud meiliaadressile :)"
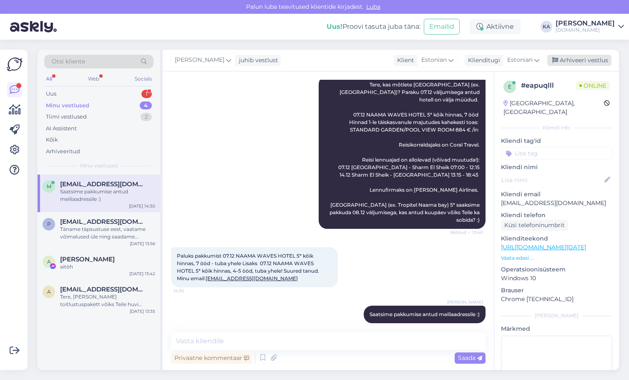
click at [577, 60] on div "Arhiveeri vestlus" at bounding box center [579, 60] width 64 height 11
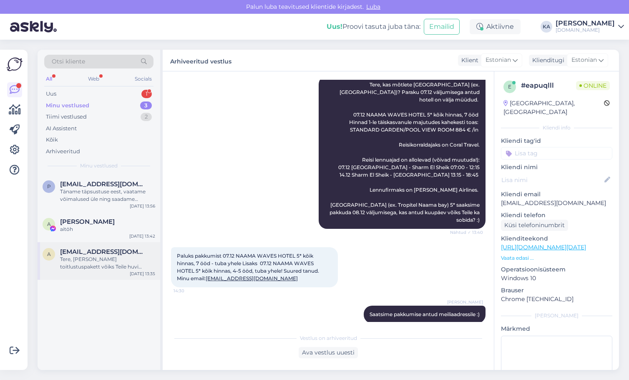
click at [96, 259] on div "Tere, [PERSON_NAME] toitlustuspakett võiks Teile huvi pakkuda? :)" at bounding box center [107, 262] width 95 height 15
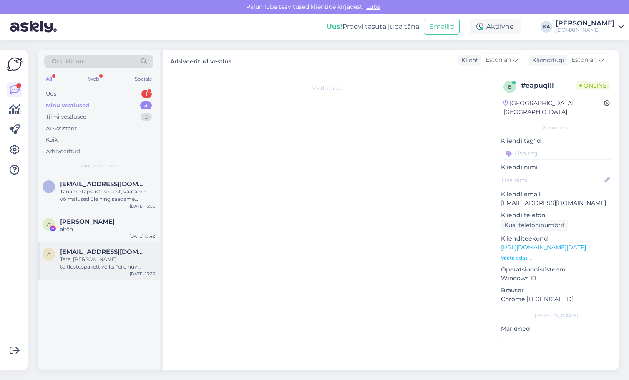
scroll to position [0, 0]
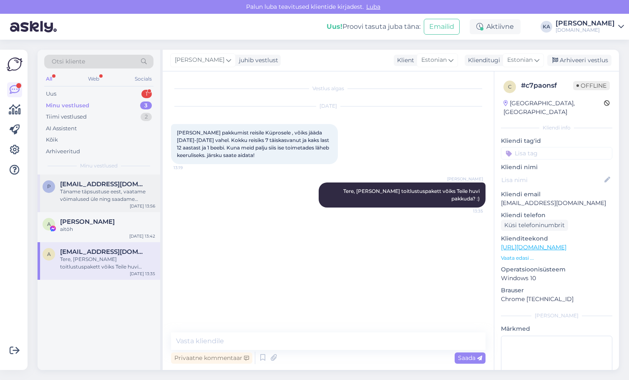
click at [105, 192] on div "Täname täpsustuse eest, vaatame võimalused üle ning saadame pakkumised antud me…" at bounding box center [107, 195] width 95 height 15
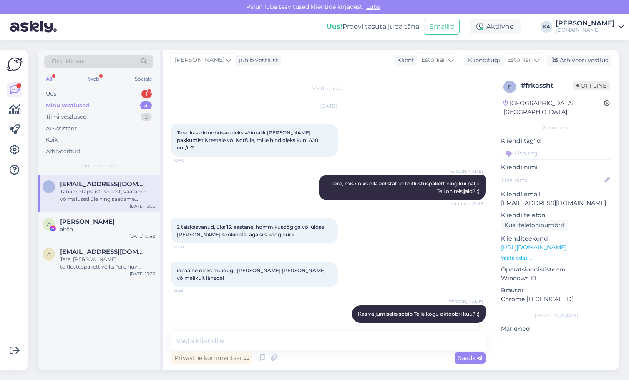
scroll to position [166, 0]
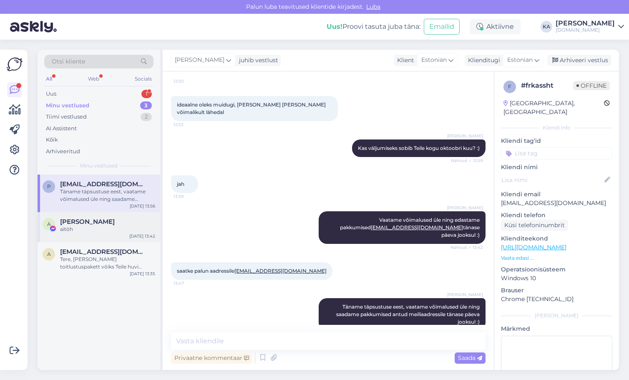
click at [93, 220] on span "[PERSON_NAME]" at bounding box center [87, 222] width 55 height 8
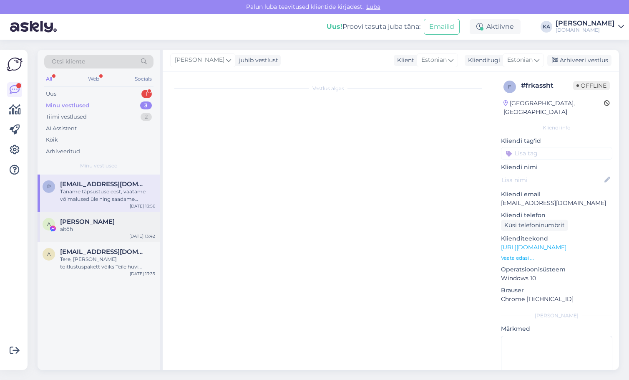
scroll to position [158, 0]
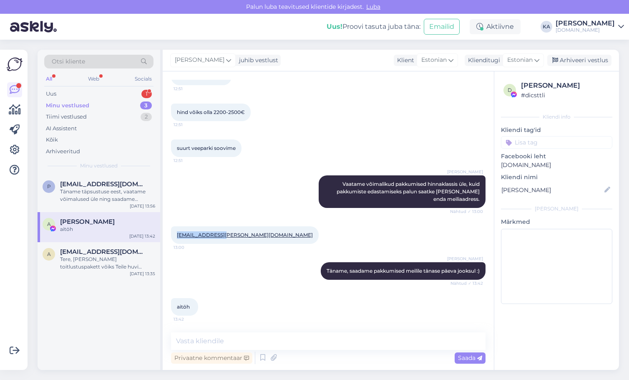
drag, startPoint x: 239, startPoint y: 225, endPoint x: 175, endPoint y: 229, distance: 64.3
click at [175, 229] on div "[PERSON_NAME][EMAIL_ADDRESS][PERSON_NAME][DOMAIN_NAME] 13:00" at bounding box center [328, 235] width 315 height 36
click at [276, 180] on div "[PERSON_NAME] võimalikud pakkumised hinnaklassis üle, kuid pakkumiste edastamis…" at bounding box center [328, 191] width 315 height 51
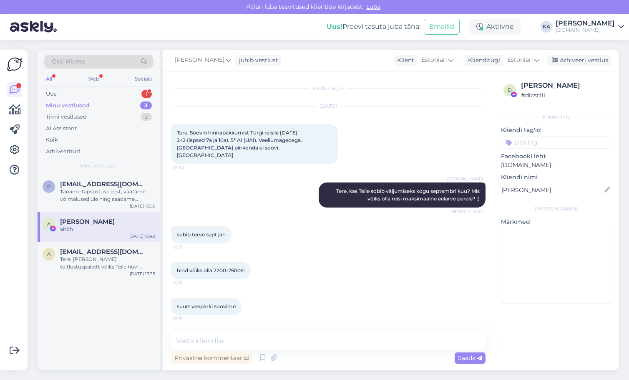
click at [268, 218] on div "sobib terve sept jah 12:51" at bounding box center [328, 234] width 315 height 36
click at [112, 91] on div "Uus 2" at bounding box center [98, 94] width 109 height 12
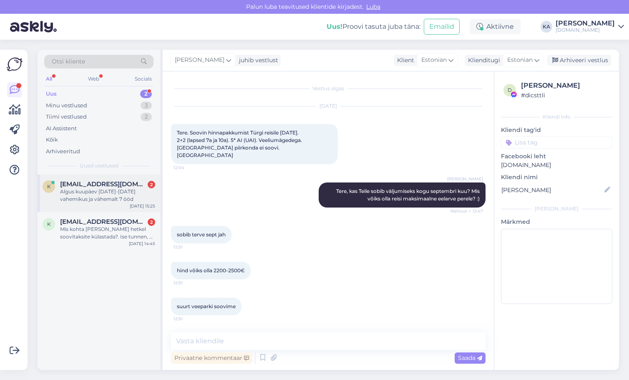
click at [119, 181] on span "[EMAIL_ADDRESS][DOMAIN_NAME]" at bounding box center [103, 184] width 87 height 8
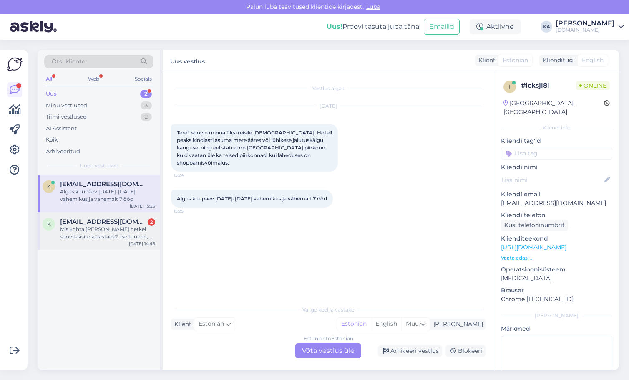
click at [76, 220] on span "[EMAIL_ADDRESS][DOMAIN_NAME]" at bounding box center [103, 222] width 87 height 8
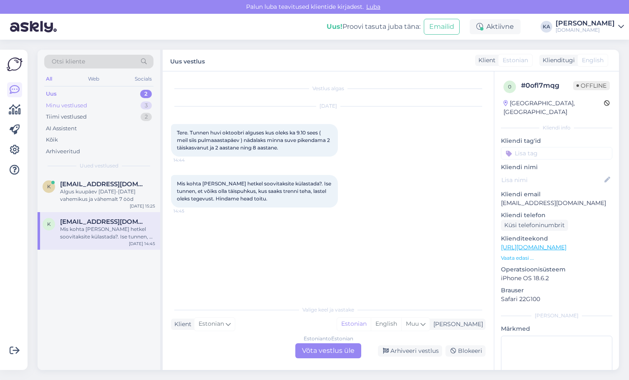
click at [69, 102] on div "Minu vestlused" at bounding box center [66, 105] width 41 height 8
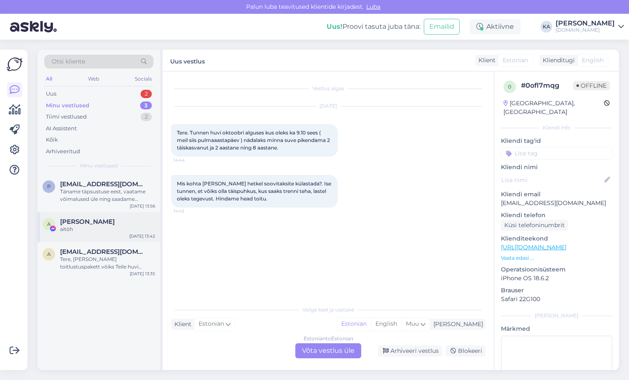
click at [112, 219] on div "A [PERSON_NAME] aitöh [DATE] 13:42" at bounding box center [99, 227] width 123 height 30
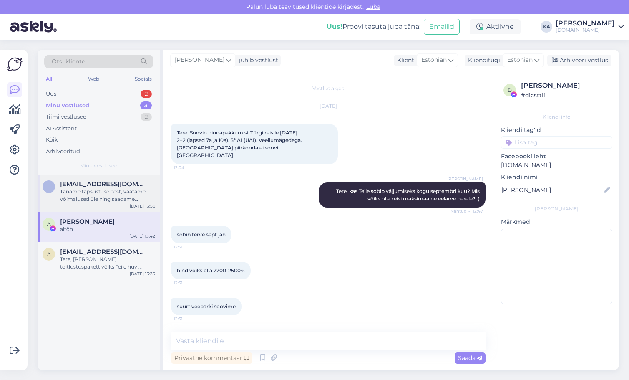
scroll to position [158, 0]
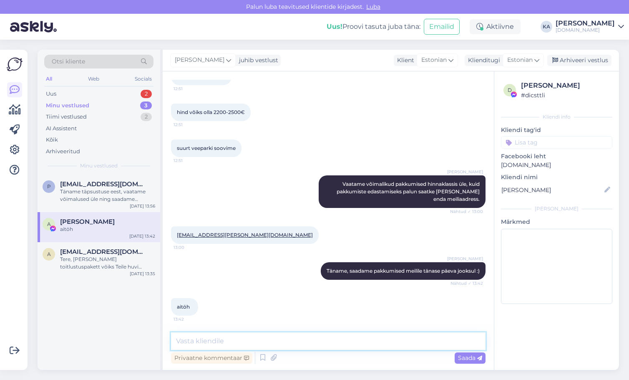
click at [332, 336] on textarea at bounding box center [328, 341] width 315 height 18
type textarea "Saatsime pakkumise meilile :)"
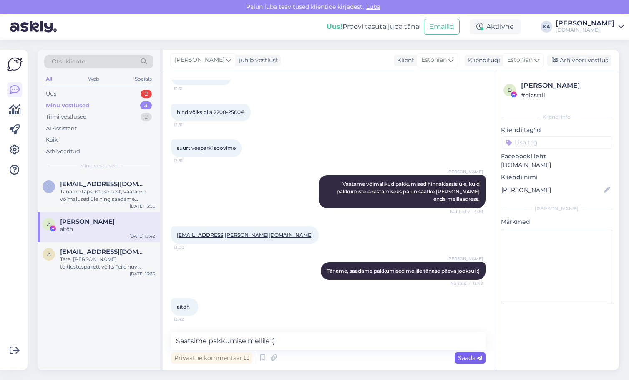
click at [476, 357] on span "Saada" at bounding box center [470, 358] width 24 height 8
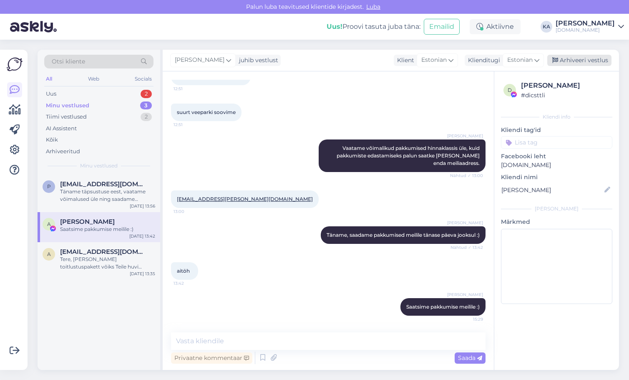
click at [582, 60] on div "Arhiveeri vestlus" at bounding box center [579, 60] width 64 height 11
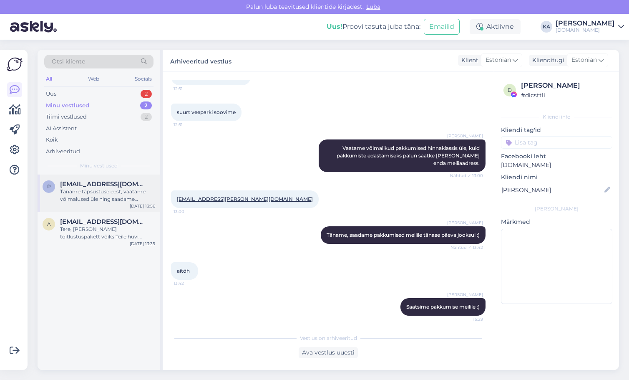
click at [103, 196] on div "Täname täpsustuse eest, vaatame võimalused üle ning saadame pakkumised antud me…" at bounding box center [107, 195] width 95 height 15
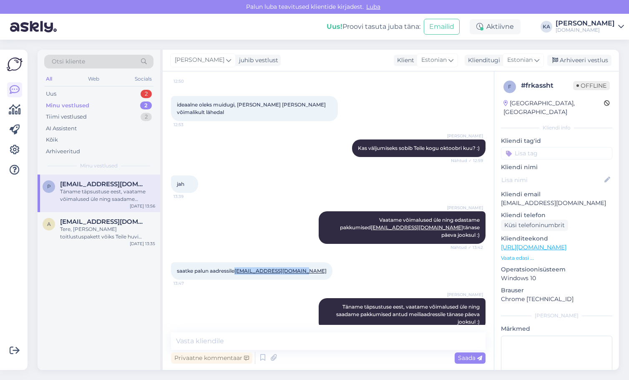
drag, startPoint x: 307, startPoint y: 256, endPoint x: 238, endPoint y: 257, distance: 69.7
click at [238, 262] on div "saatke palun aadressile [EMAIL_ADDRESS][DOMAIN_NAME] 13:47" at bounding box center [251, 271] width 161 height 18
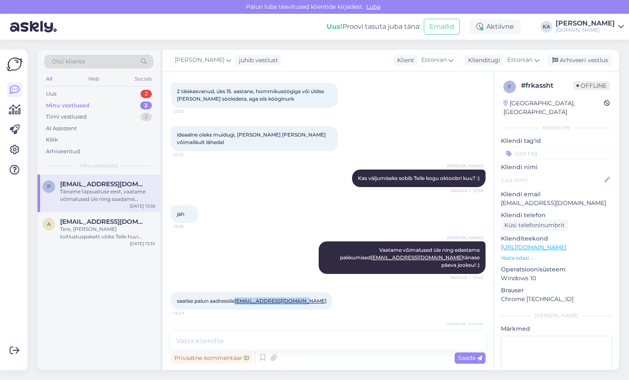
scroll to position [0, 0]
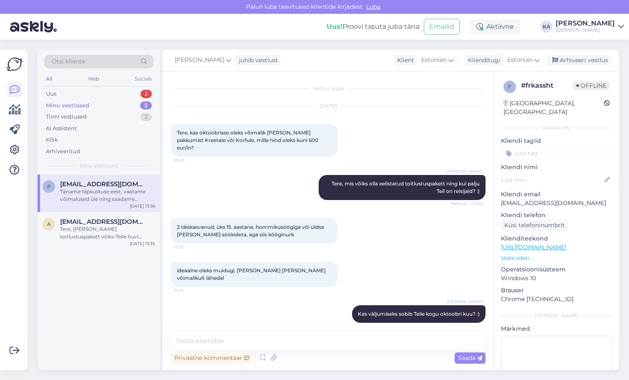
click at [423, 266] on div "ideaalne oleks muidugi, [PERSON_NAME] [PERSON_NAME] võimalikult lähedal 12:53" at bounding box center [328, 273] width 315 height 43
drag, startPoint x: 523, startPoint y: 193, endPoint x: 495, endPoint y: 193, distance: 27.5
click at [495, 193] on div "f # frkassht Offline [GEOGRAPHIC_DATA], Peetrimõisa Kliendi info Kliendi tag'id…" at bounding box center [556, 247] width 125 height 352
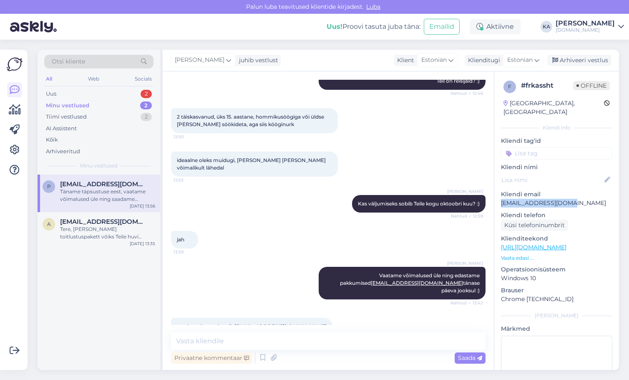
scroll to position [166, 0]
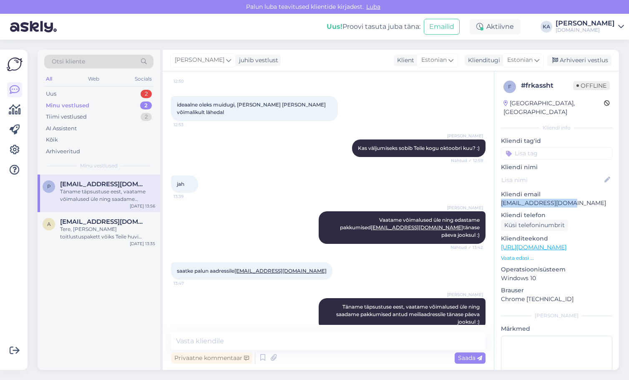
click at [332, 263] on div at bounding box center [336, 271] width 8 height 18
drag, startPoint x: 305, startPoint y: 257, endPoint x: 238, endPoint y: 259, distance: 66.8
click at [238, 262] on div "saatke palun aadressile [EMAIL_ADDRESS][DOMAIN_NAME] 13:47" at bounding box center [251, 271] width 161 height 18
click at [298, 213] on div "[PERSON_NAME] võimalused üle ning edastame pakkumised [EMAIL_ADDRESS][DOMAIN_NA…" at bounding box center [328, 227] width 315 height 51
click at [72, 189] on div "Täname täpsustuse eest, vaatame võimalused üle ning saadame pakkumised antud me…" at bounding box center [107, 195] width 95 height 15
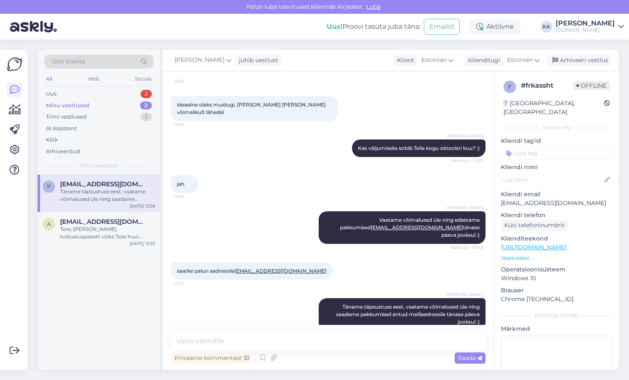
scroll to position [0, 0]
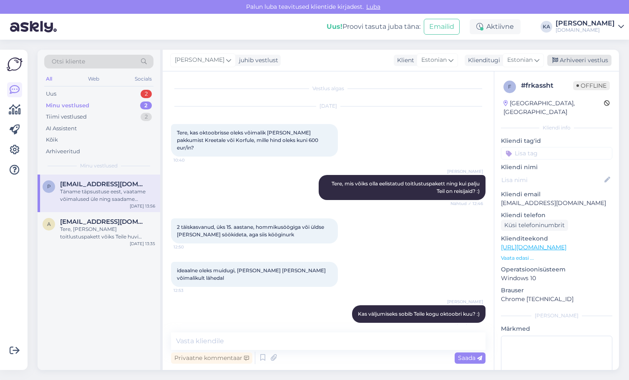
click at [576, 60] on div "Arhiveeri vestlus" at bounding box center [579, 60] width 64 height 11
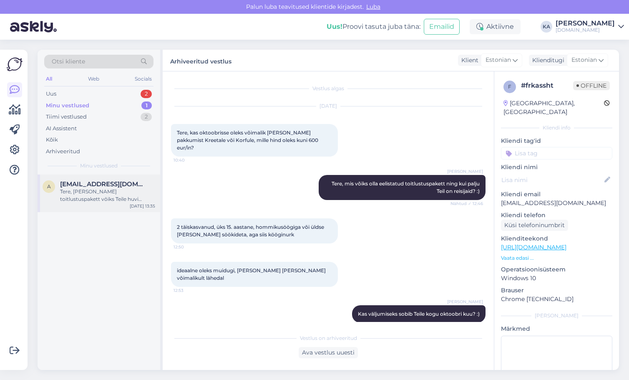
click at [104, 190] on div "Tere, [PERSON_NAME] toitlustuspakett võiks Teile huvi pakkuda? :)" at bounding box center [107, 195] width 95 height 15
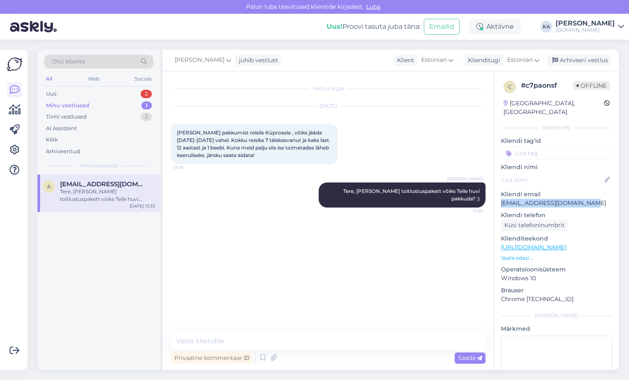
drag, startPoint x: 576, startPoint y: 195, endPoint x: 501, endPoint y: 196, distance: 75.5
click at [501, 196] on div "c # c7paonsf Offline [GEOGRAPHIC_DATA], [GEOGRAPHIC_DATA] Kliendi info Kliendi …" at bounding box center [556, 247] width 125 height 352
